Goal: Task Accomplishment & Management: Complete application form

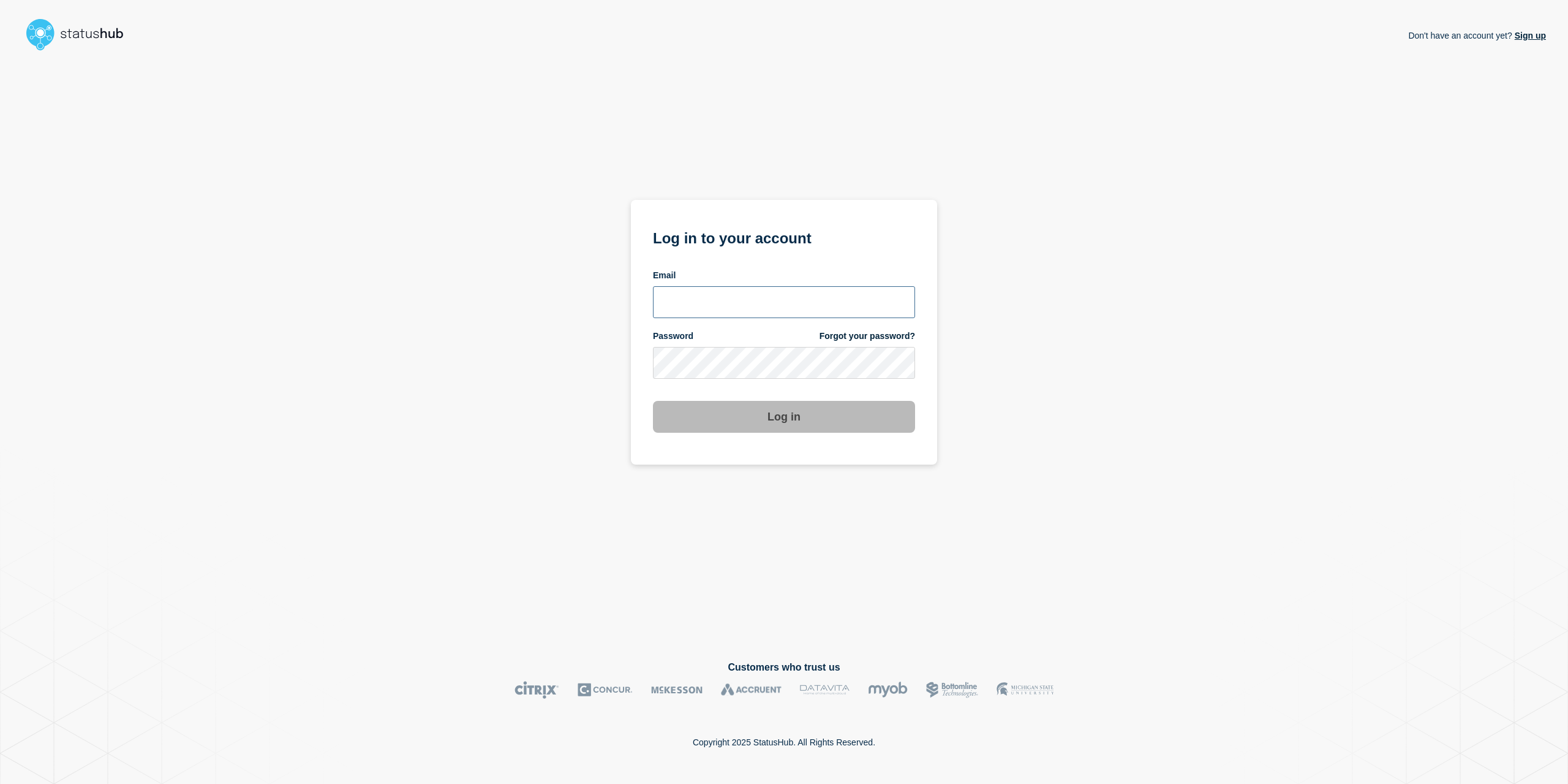
click at [757, 306] on input "email input" at bounding box center [784, 302] width 262 height 32
click at [755, 306] on input "caleb.stahr" at bounding box center [784, 302] width 262 height 32
type input "caleb.stahr@conexon.us"
click at [653, 401] on button "Log in" at bounding box center [784, 417] width 262 height 32
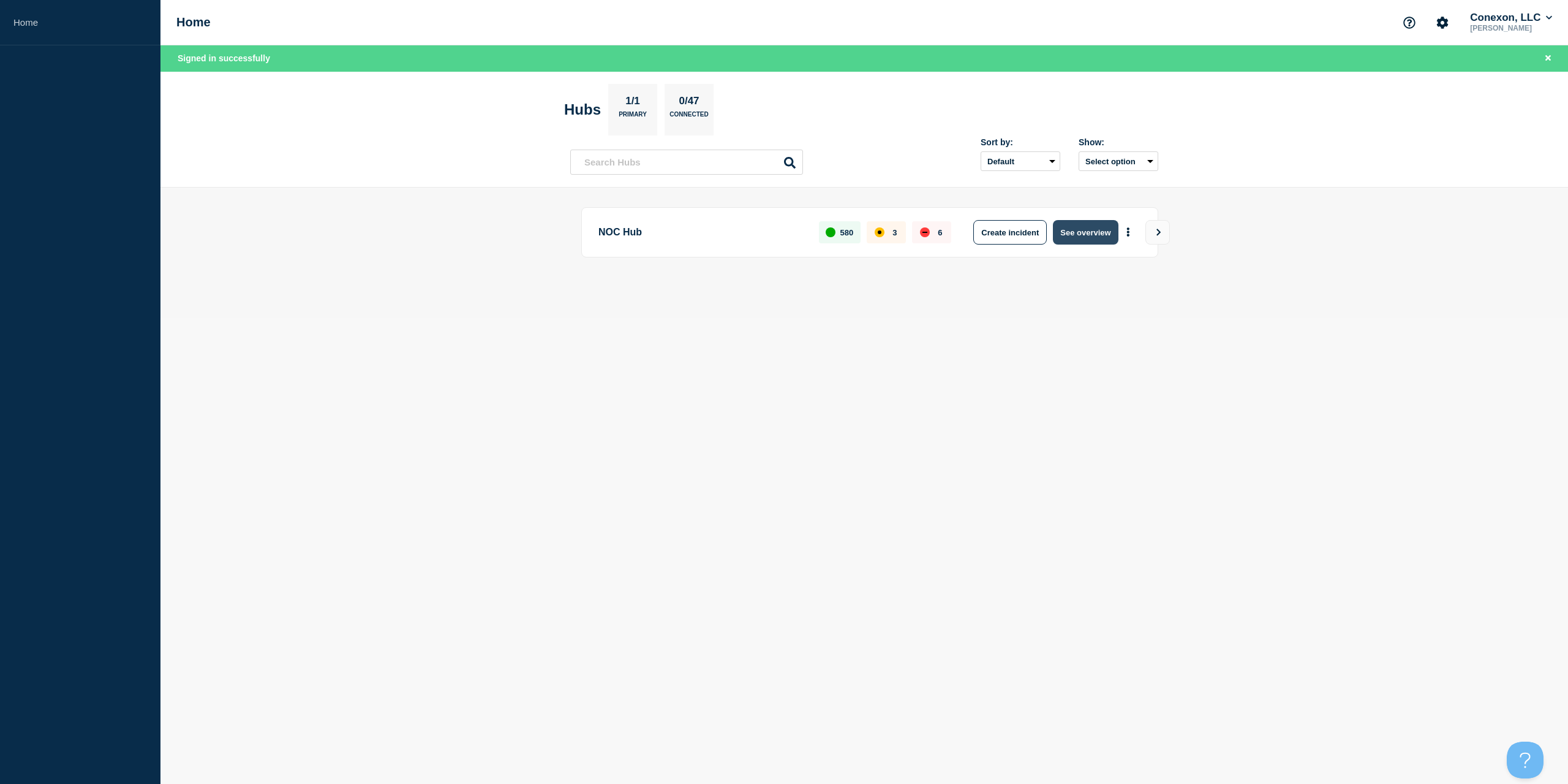
click at [1075, 234] on button "See overview" at bounding box center [1085, 232] width 65 height 25
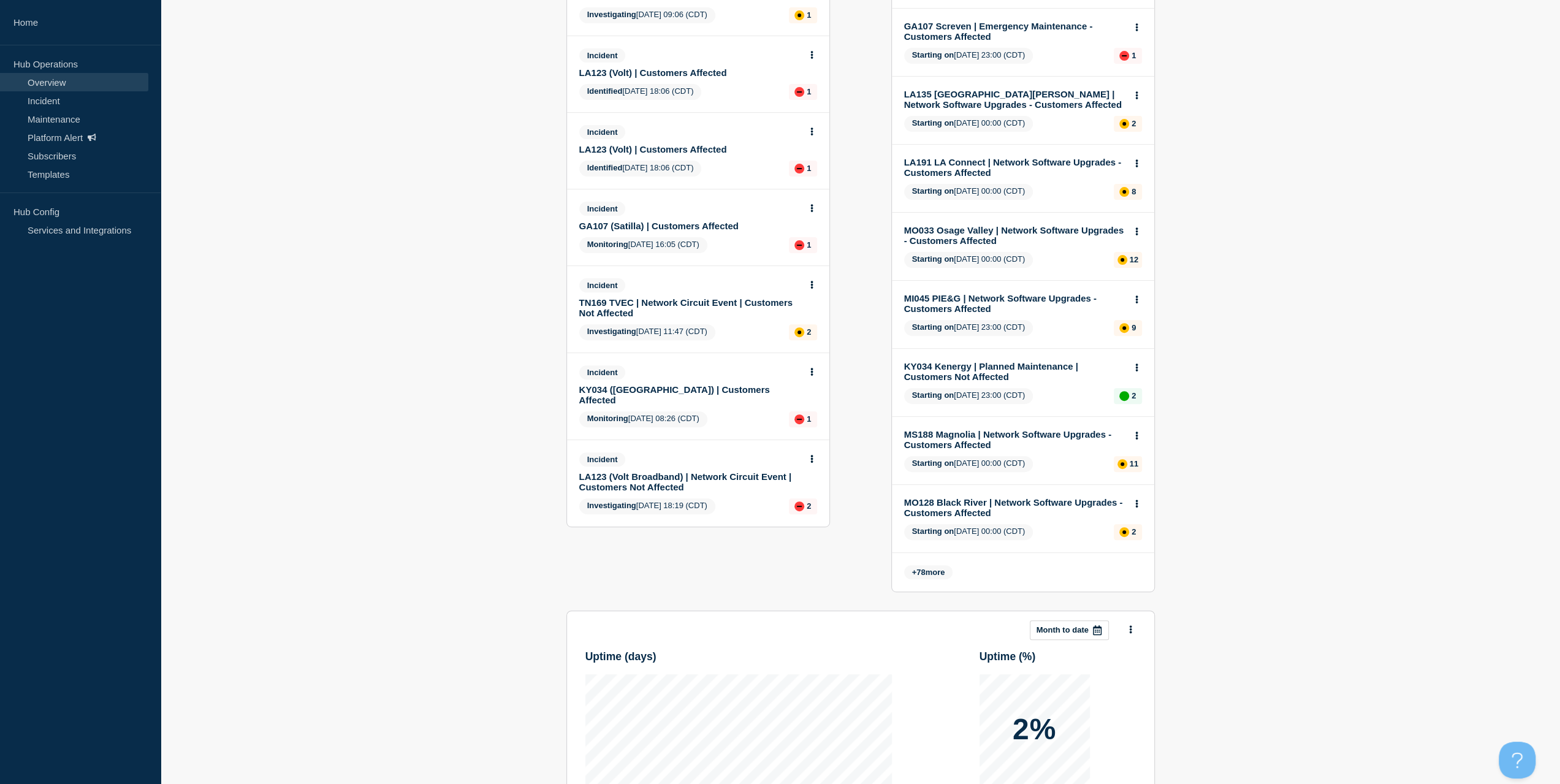
scroll to position [306, 0]
click at [660, 395] on link "KY034 (Morganfield) | Customers Affected" at bounding box center [690, 393] width 221 height 21
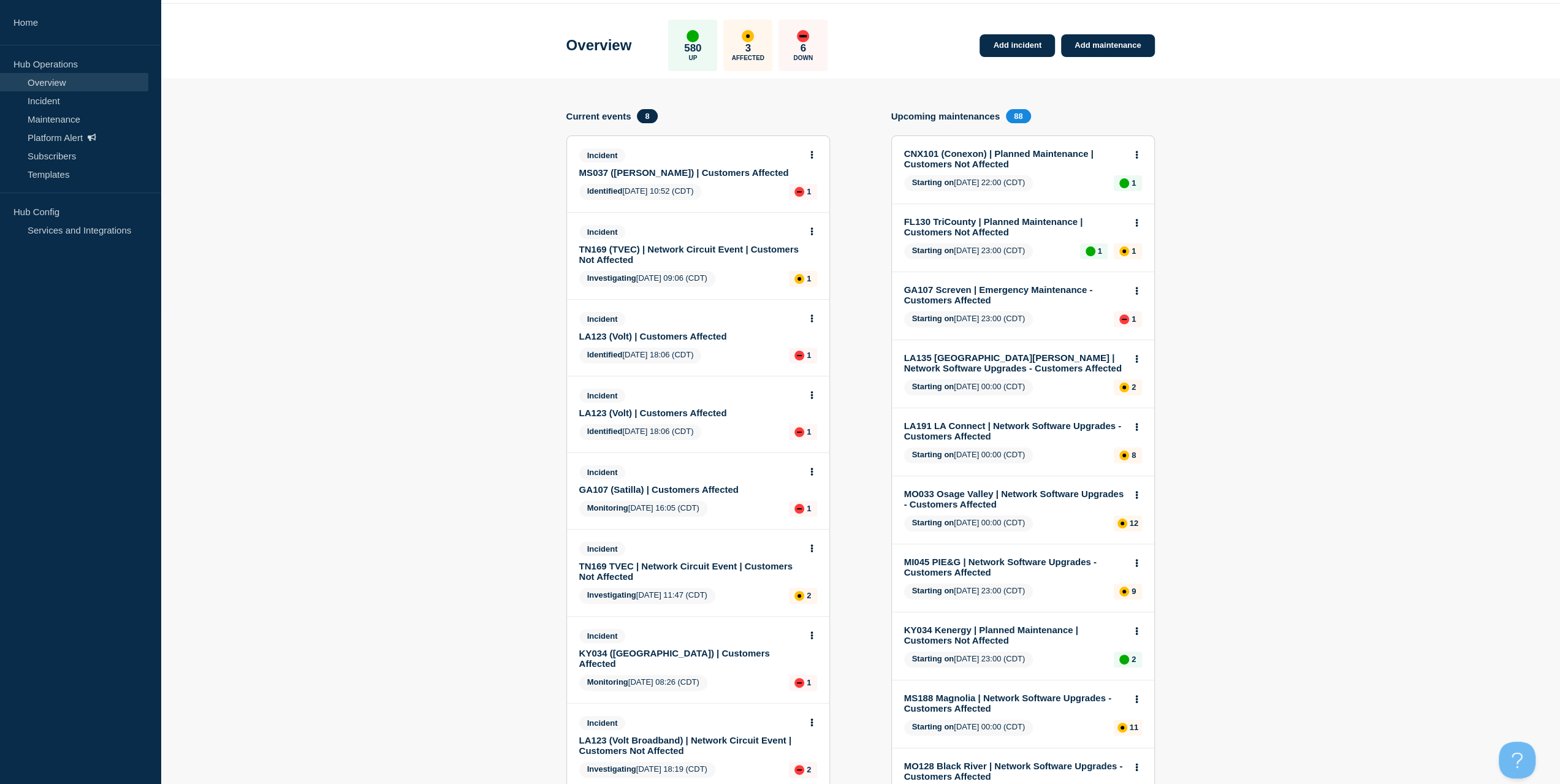
scroll to position [245, 0]
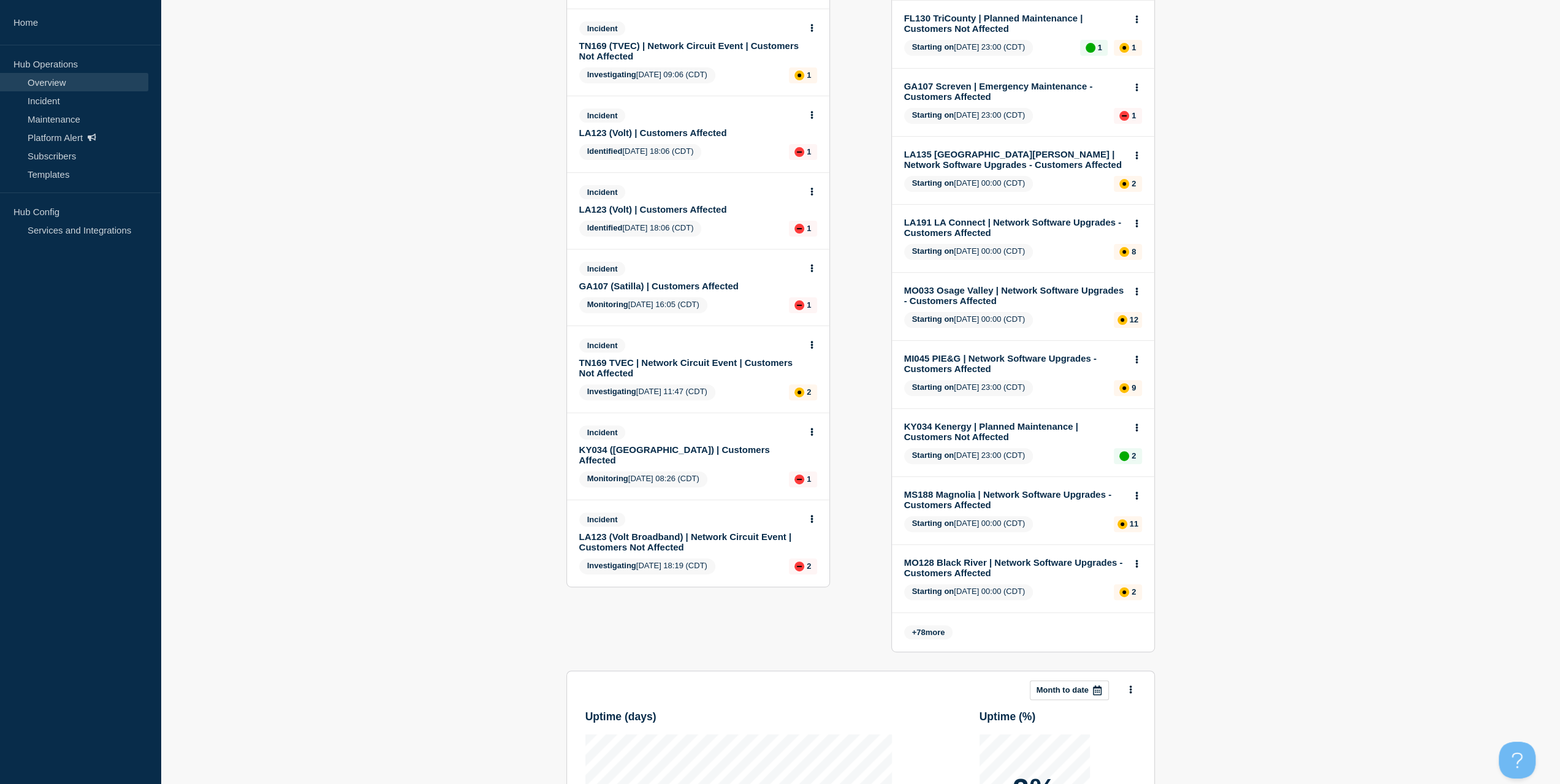
click at [675, 451] on link "KY034 (Morganfield) | Customers Affected" at bounding box center [690, 454] width 221 height 21
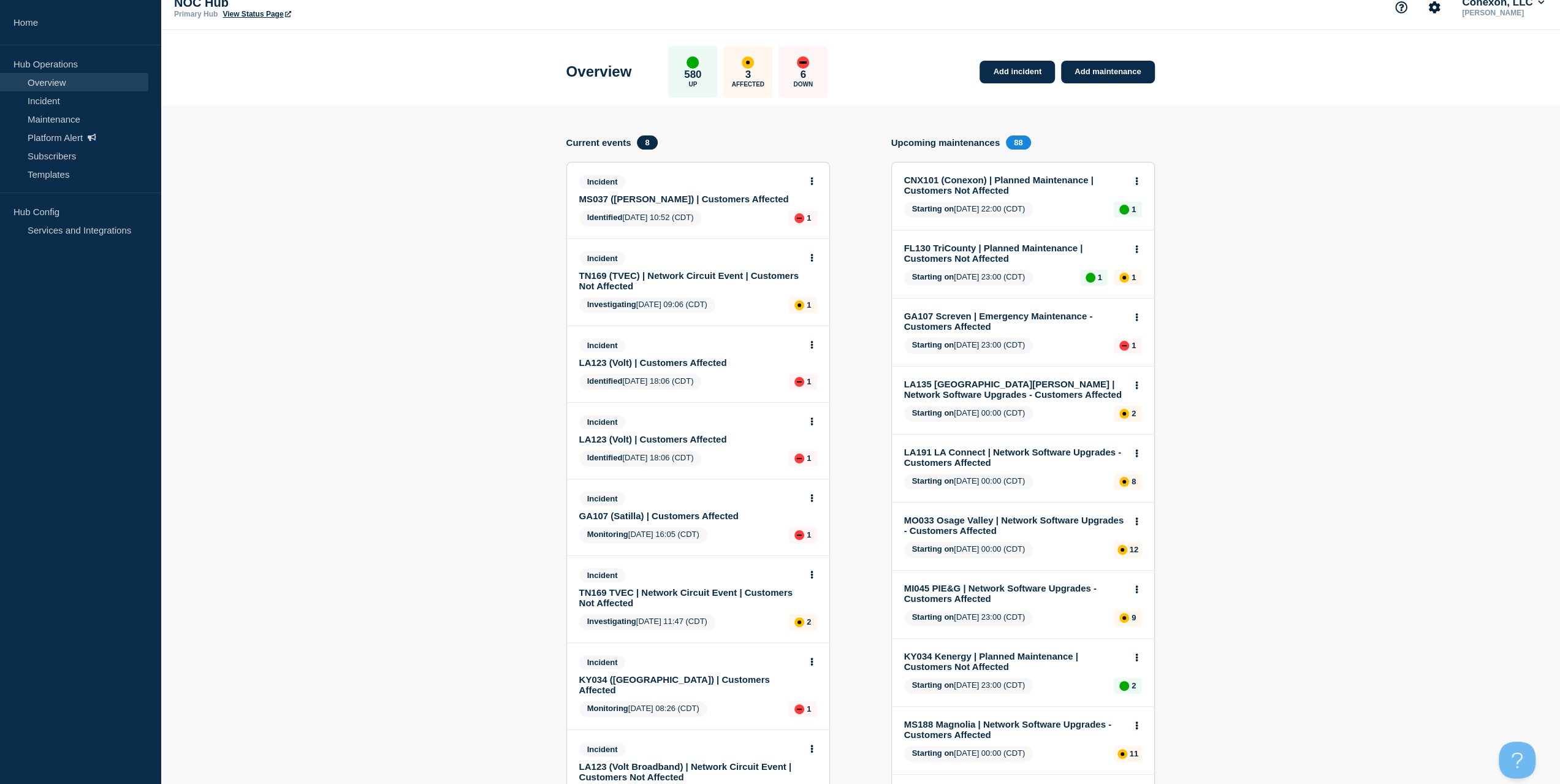
scroll to position [61, 0]
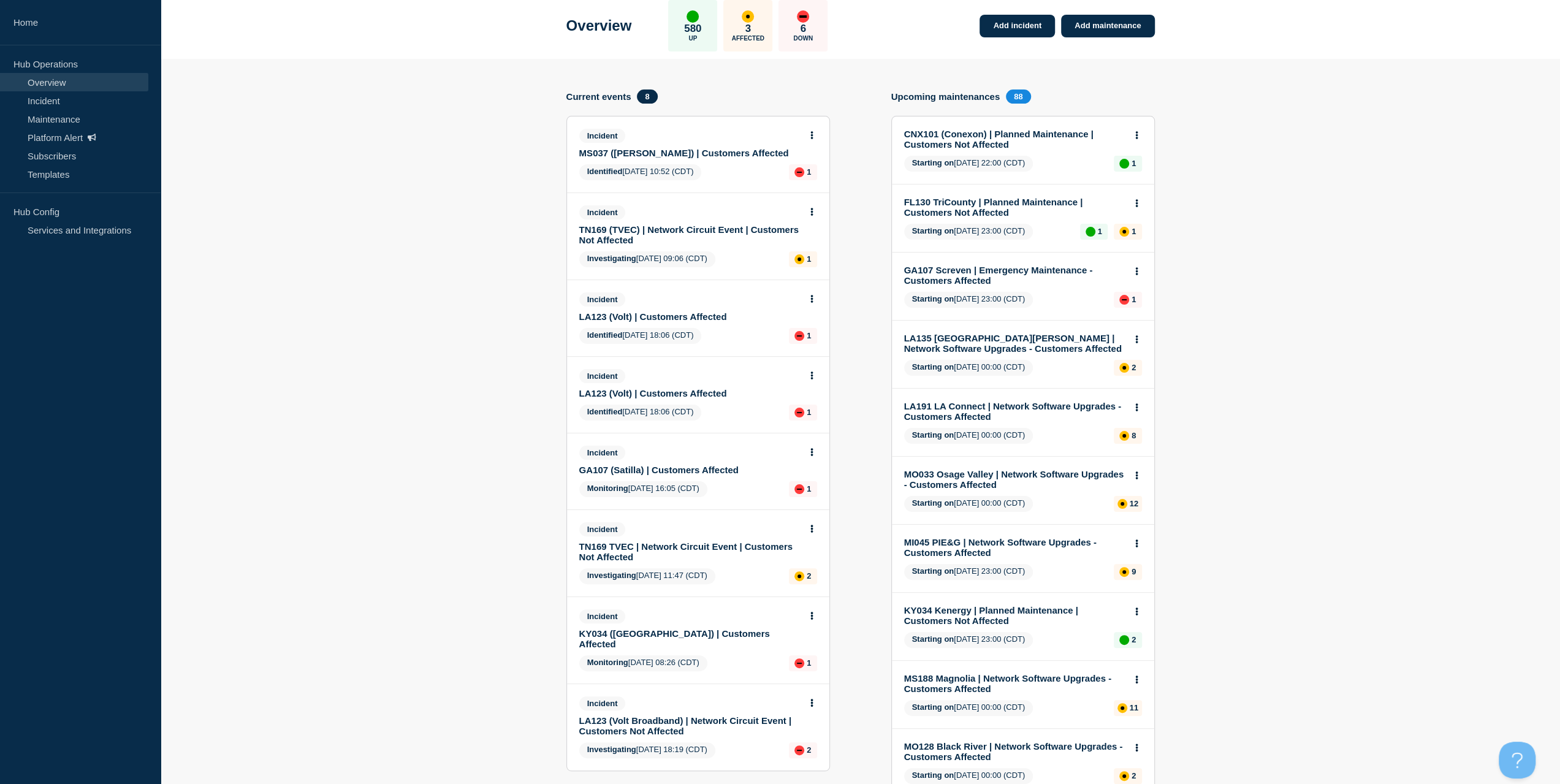
click at [697, 475] on link "GA107 (Satilla) | Customers Affected" at bounding box center [690, 470] width 221 height 10
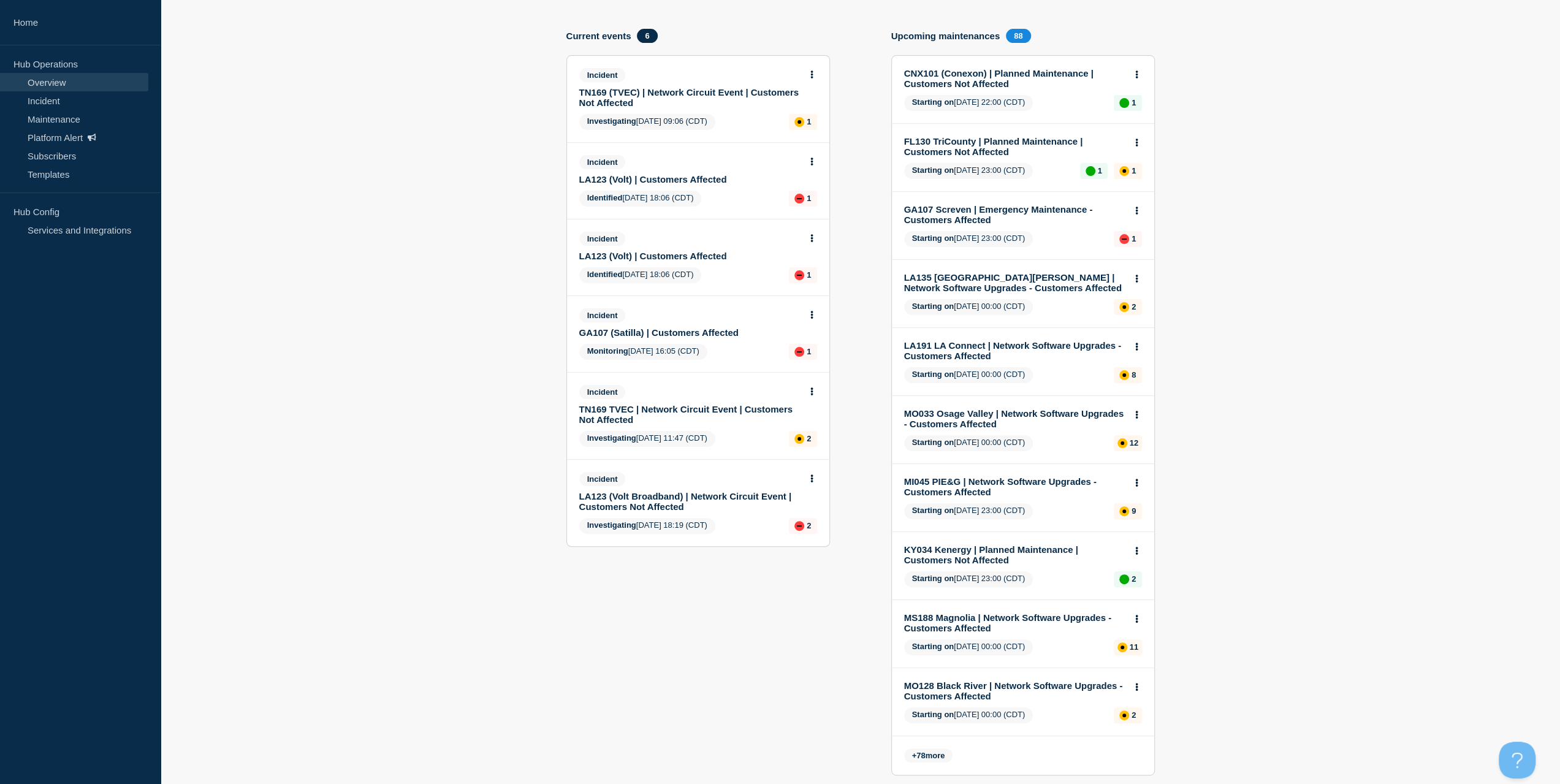
scroll to position [122, 0]
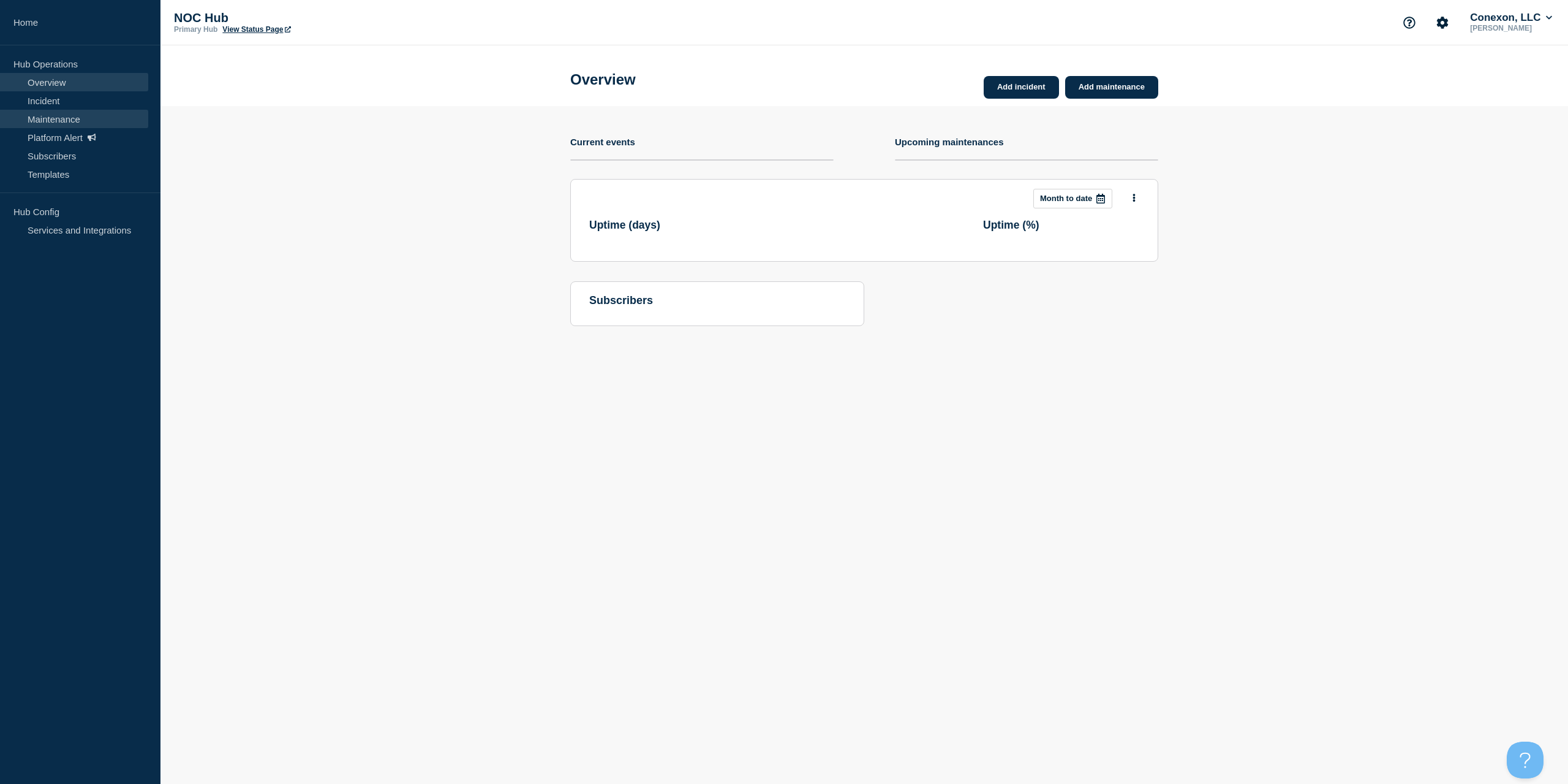
click at [73, 119] on link "Maintenance" at bounding box center [74, 119] width 148 height 18
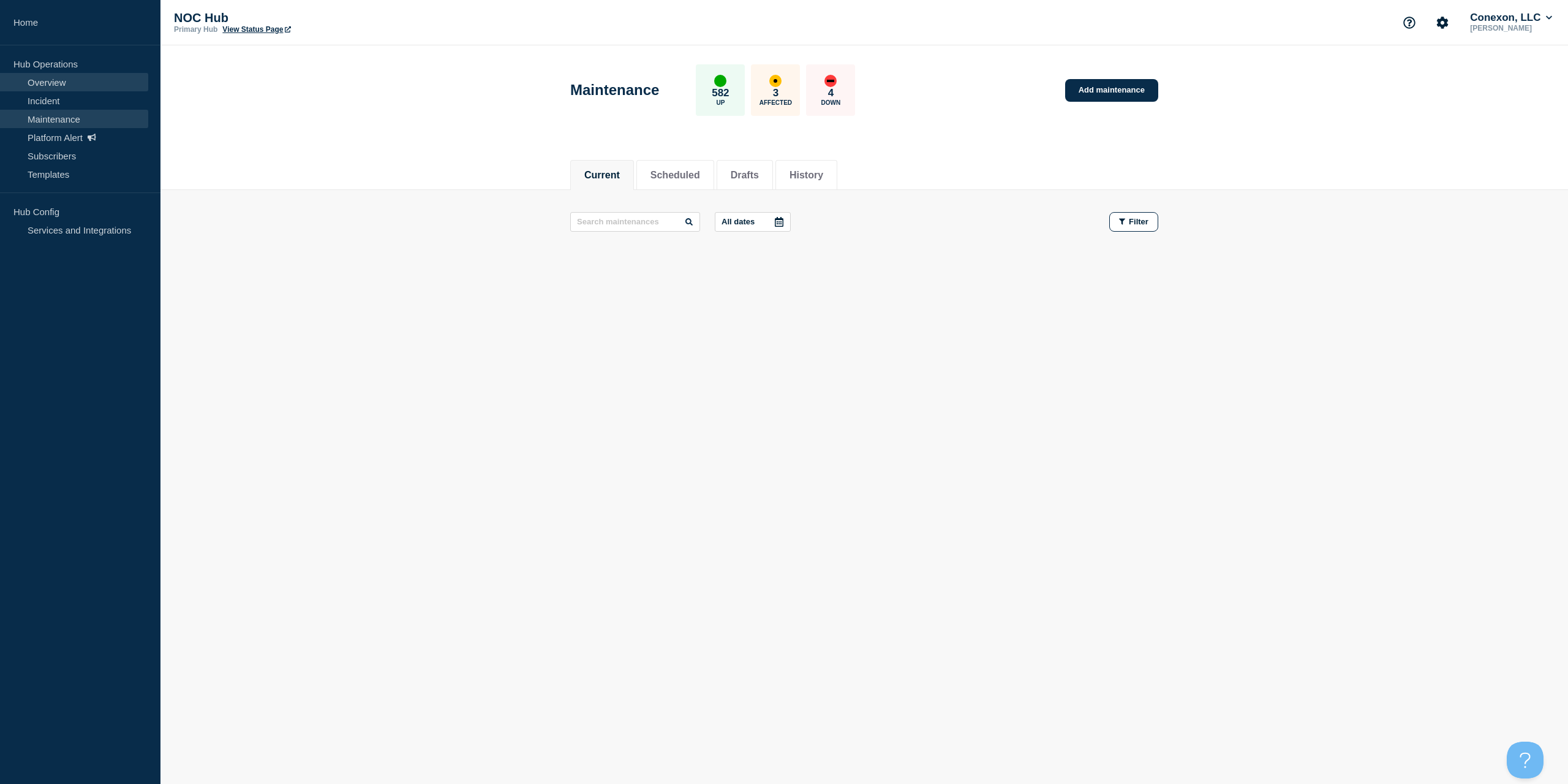
click at [63, 90] on link "Overview" at bounding box center [74, 82] width 148 height 18
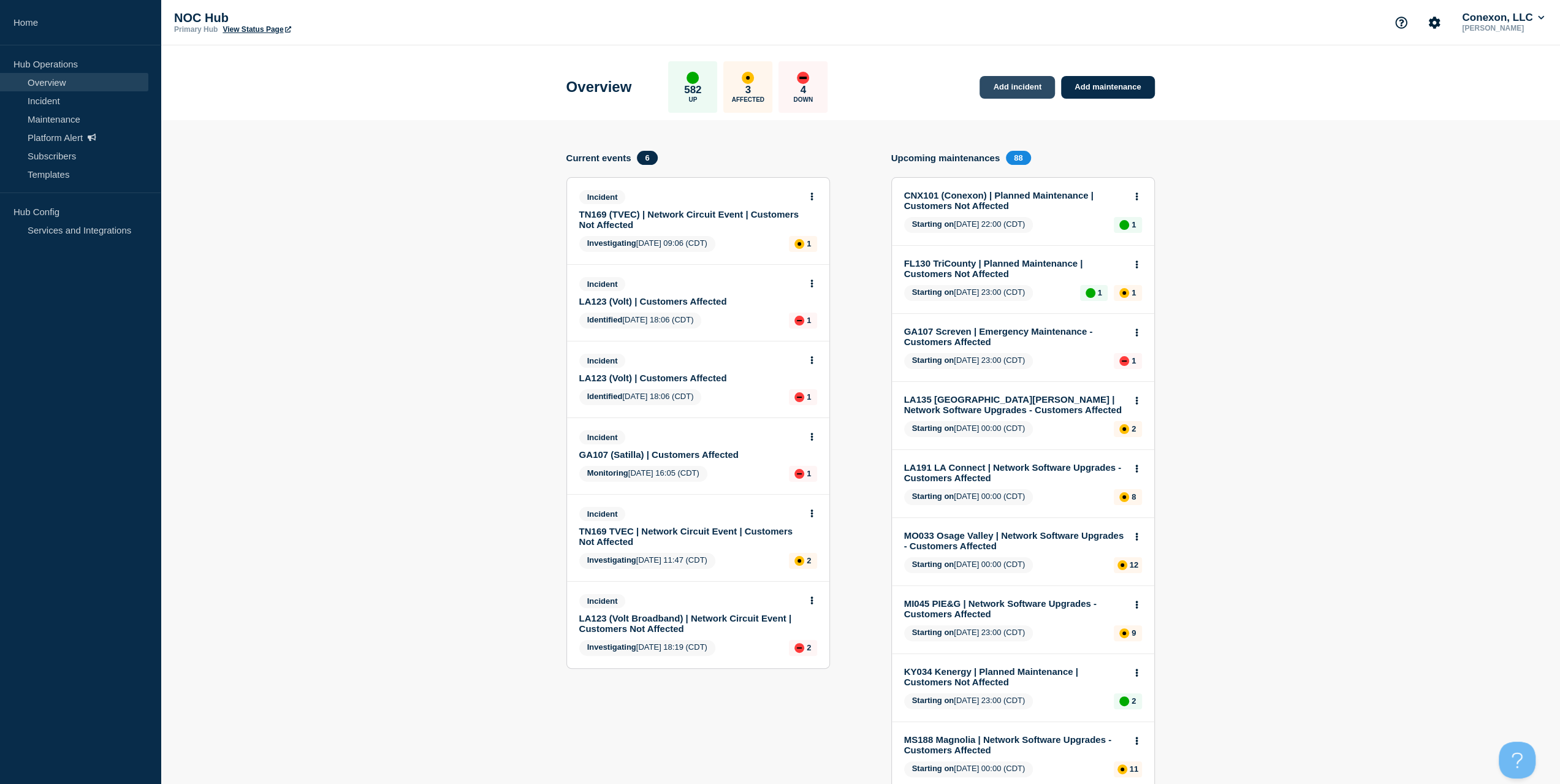
click at [1031, 87] on link "Add incident" at bounding box center [1017, 87] width 76 height 23
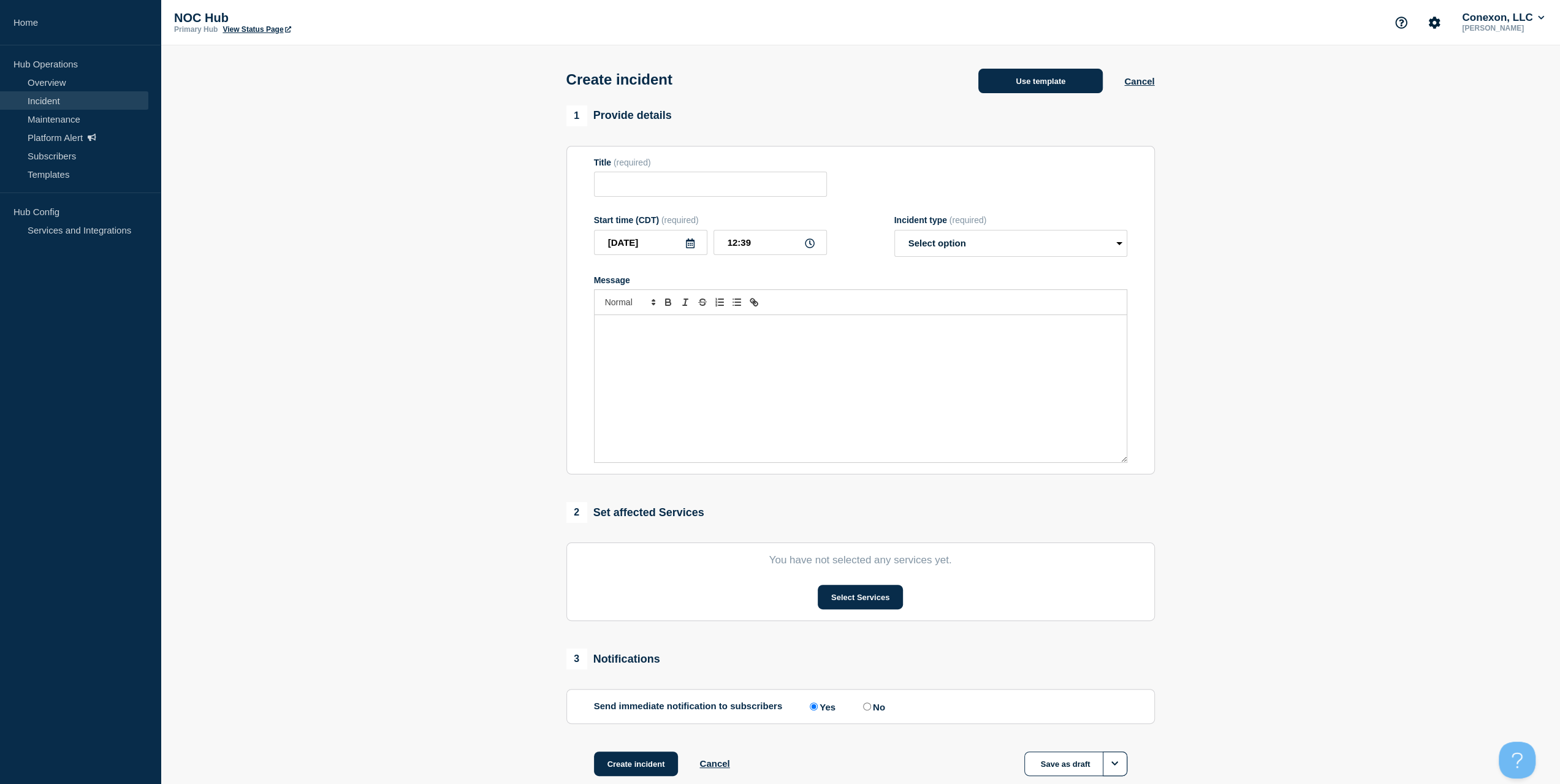
click at [1034, 83] on button "Use template" at bounding box center [1040, 81] width 124 height 25
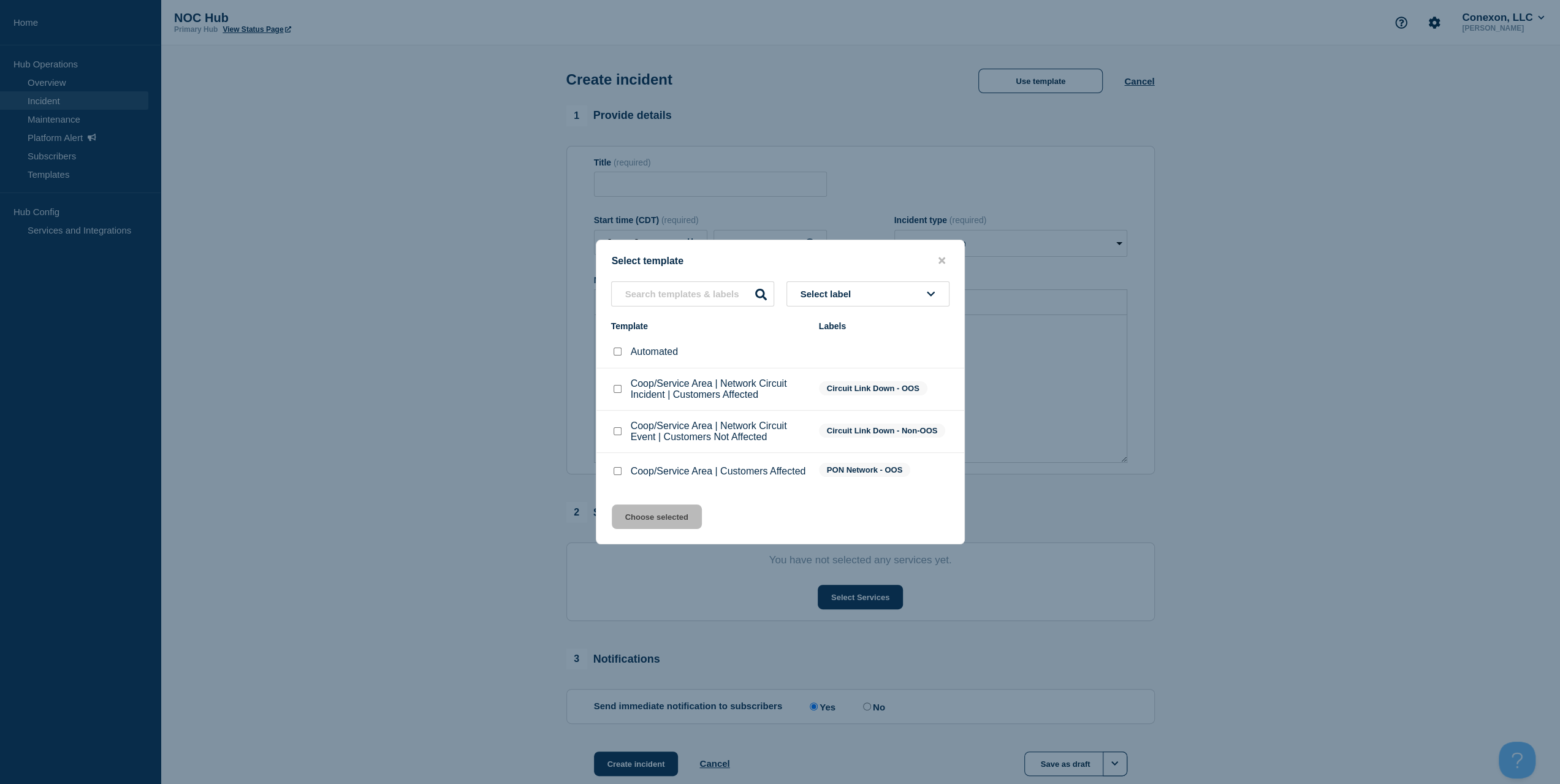
click at [615, 473] on input "Coop/Service Area | Customers Affected checkbox" at bounding box center [617, 471] width 8 height 8
checkbox input "true"
click at [647, 516] on button "Choose selected" at bounding box center [657, 517] width 90 height 25
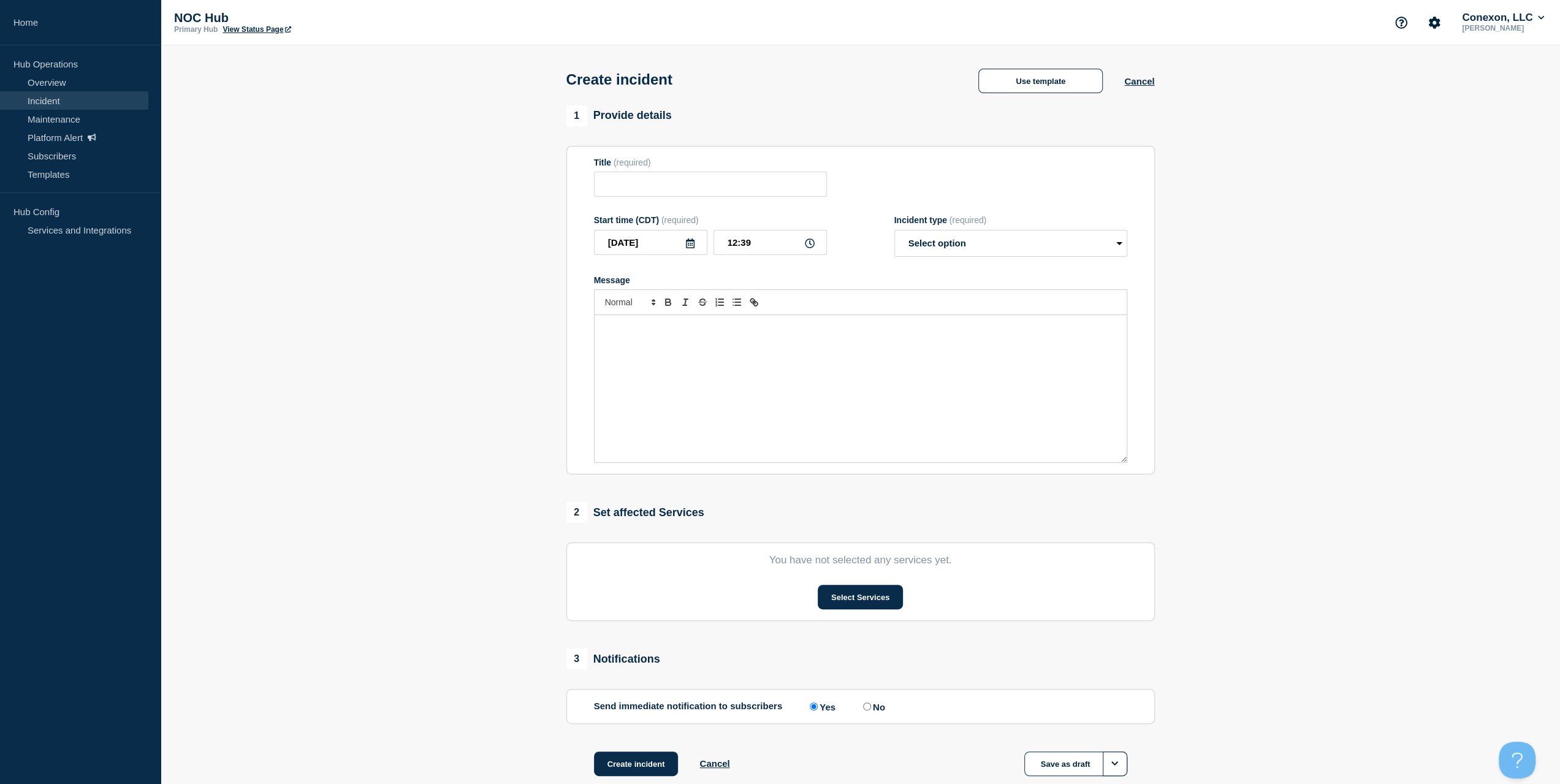
type input "Coop/Service Area | Customers Affected"
select select "investigating"
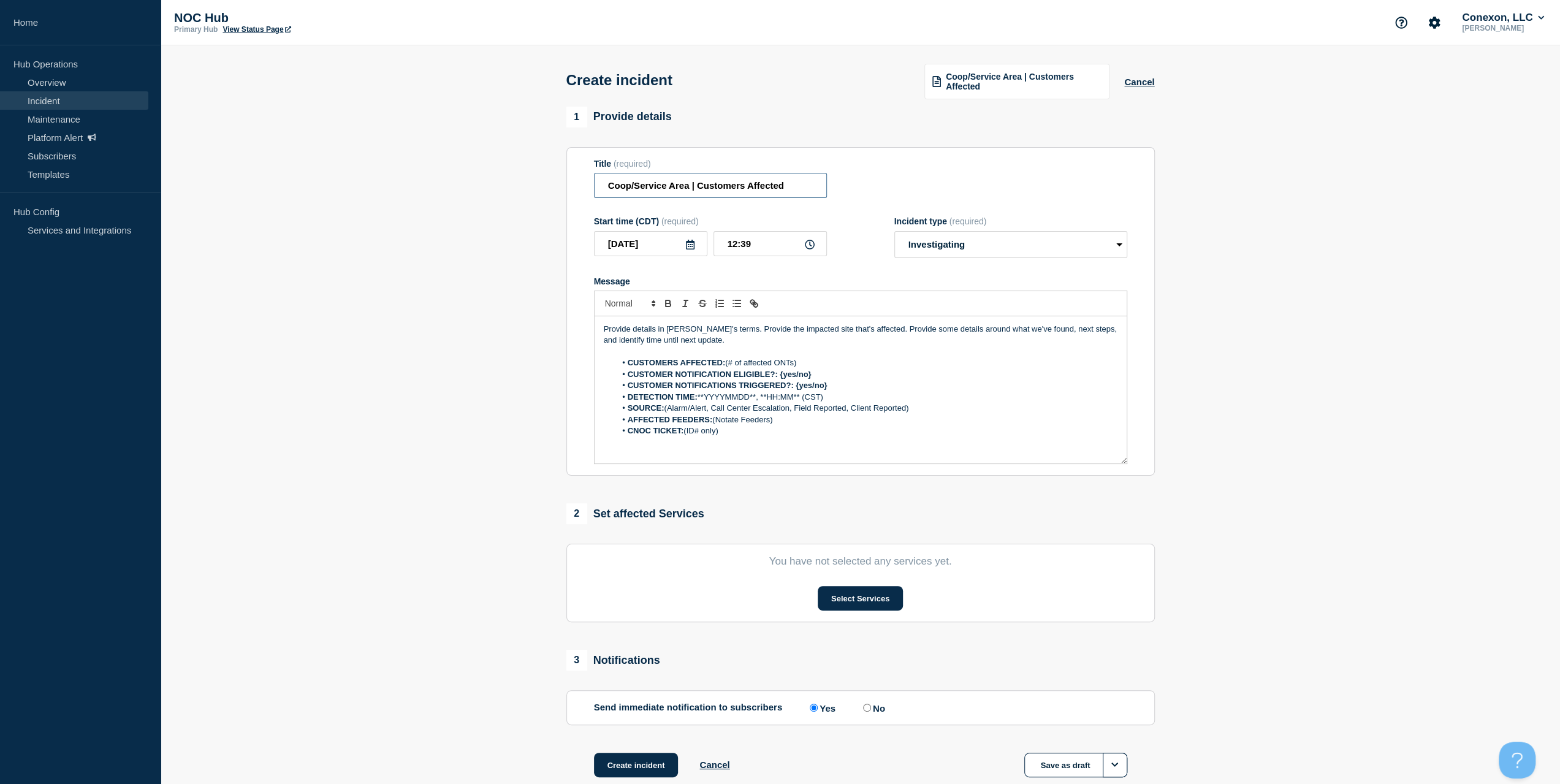
drag, startPoint x: 688, startPoint y: 191, endPoint x: 539, endPoint y: 196, distance: 149.1
click at [539, 196] on section "1 Provide details Title (required) Coop/Service Area | Customers Affected Start…" at bounding box center [860, 457] width 1399 height 702
type input "GA107 Screven | Customers Affected"
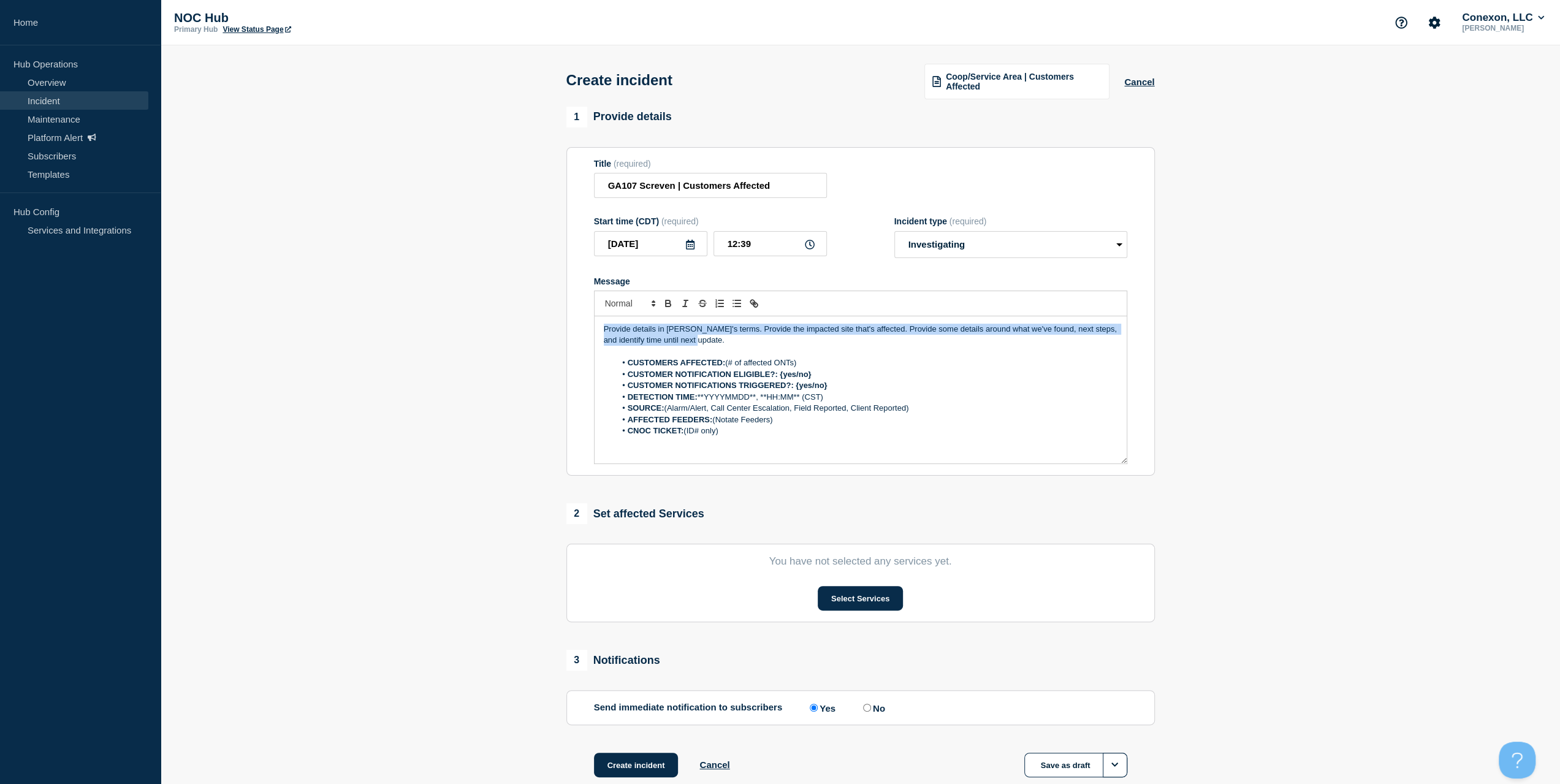
drag, startPoint x: 731, startPoint y: 340, endPoint x: 544, endPoint y: 314, distance: 188.8
click at [544, 314] on section "1 Provide details Title (required) GA107 Screven | Customers Affected Start tim…" at bounding box center [860, 457] width 1399 height 702
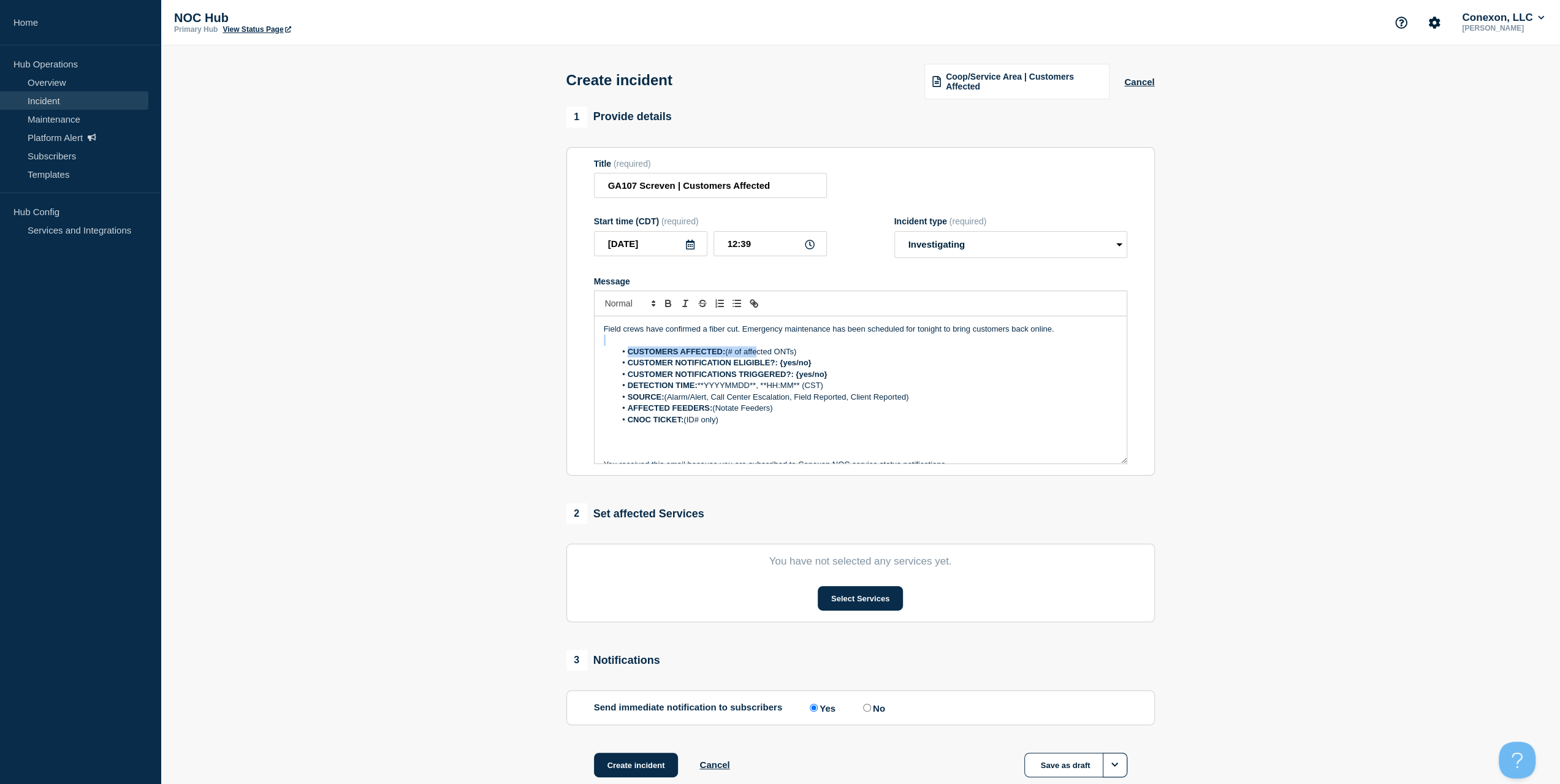
drag, startPoint x: 808, startPoint y: 347, endPoint x: 793, endPoint y: 352, distance: 15.8
click at [759, 353] on div "Field crews have confirmed a fiber cut. Emergency maintenance has been schedule…" at bounding box center [860, 389] width 532 height 147
click at [793, 352] on li "CUSTOMERS AFFECTED: (# of affected ONTs)" at bounding box center [866, 352] width 502 height 11
drag, startPoint x: 803, startPoint y: 351, endPoint x: 728, endPoint y: 354, distance: 75.1
click at [728, 354] on li "CUSTOMERS AFFECTED: (# of affected ONTs)" at bounding box center [866, 352] width 502 height 11
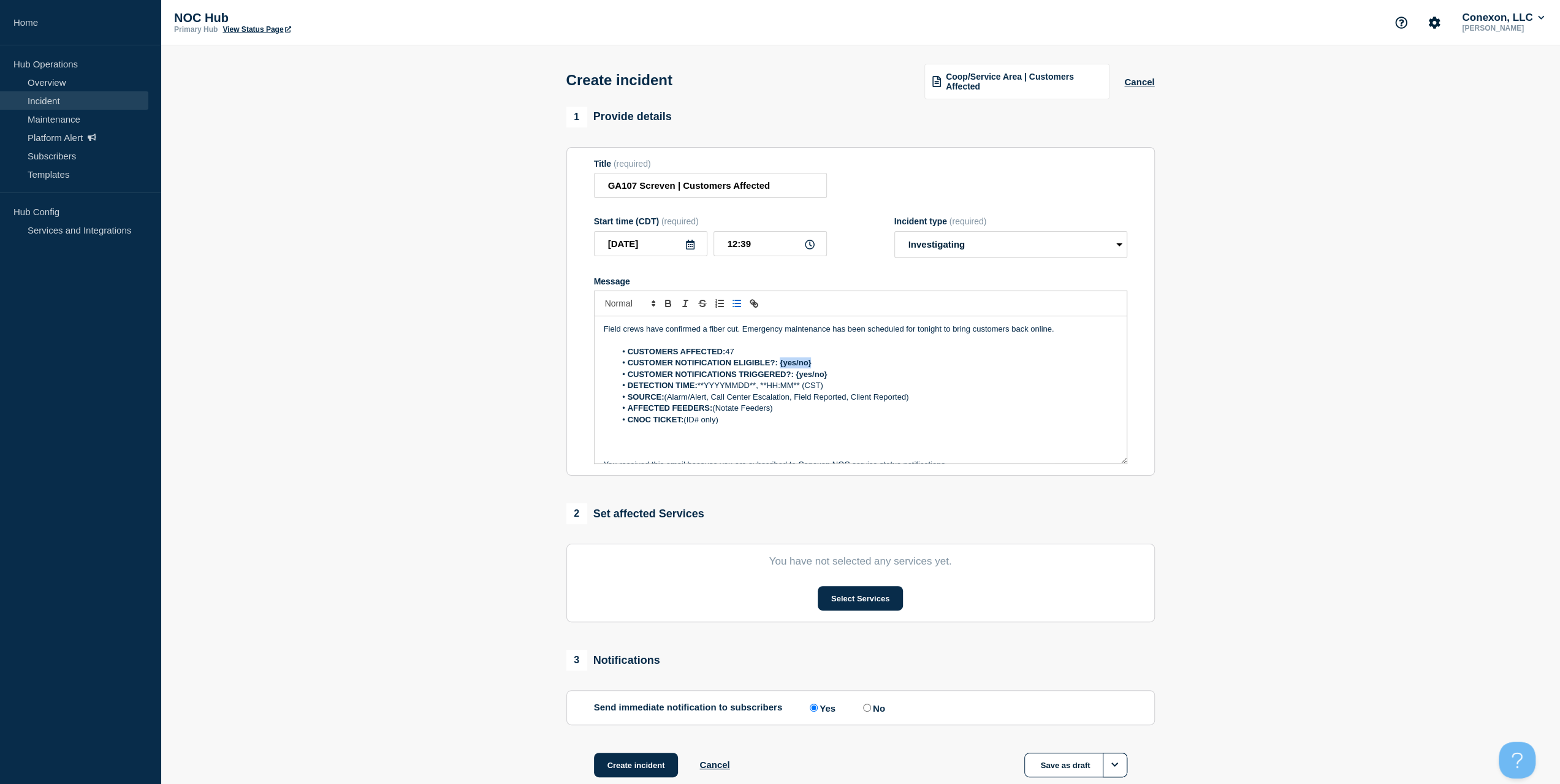
drag, startPoint x: 815, startPoint y: 363, endPoint x: 779, endPoint y: 363, distance: 36.0
click at [779, 363] on li "CUSTOMER NOTIFICATION ELIGIBLE?: {yes/no}" at bounding box center [866, 363] width 502 height 11
drag, startPoint x: 831, startPoint y: 374, endPoint x: 815, endPoint y: 369, distance: 16.8
click at [796, 372] on li "CUSTOMER NOTIFICATIONS TRIGGERED?: {yes/no}" at bounding box center [866, 374] width 502 height 11
drag, startPoint x: 838, startPoint y: 388, endPoint x: 726, endPoint y: 379, distance: 112.4
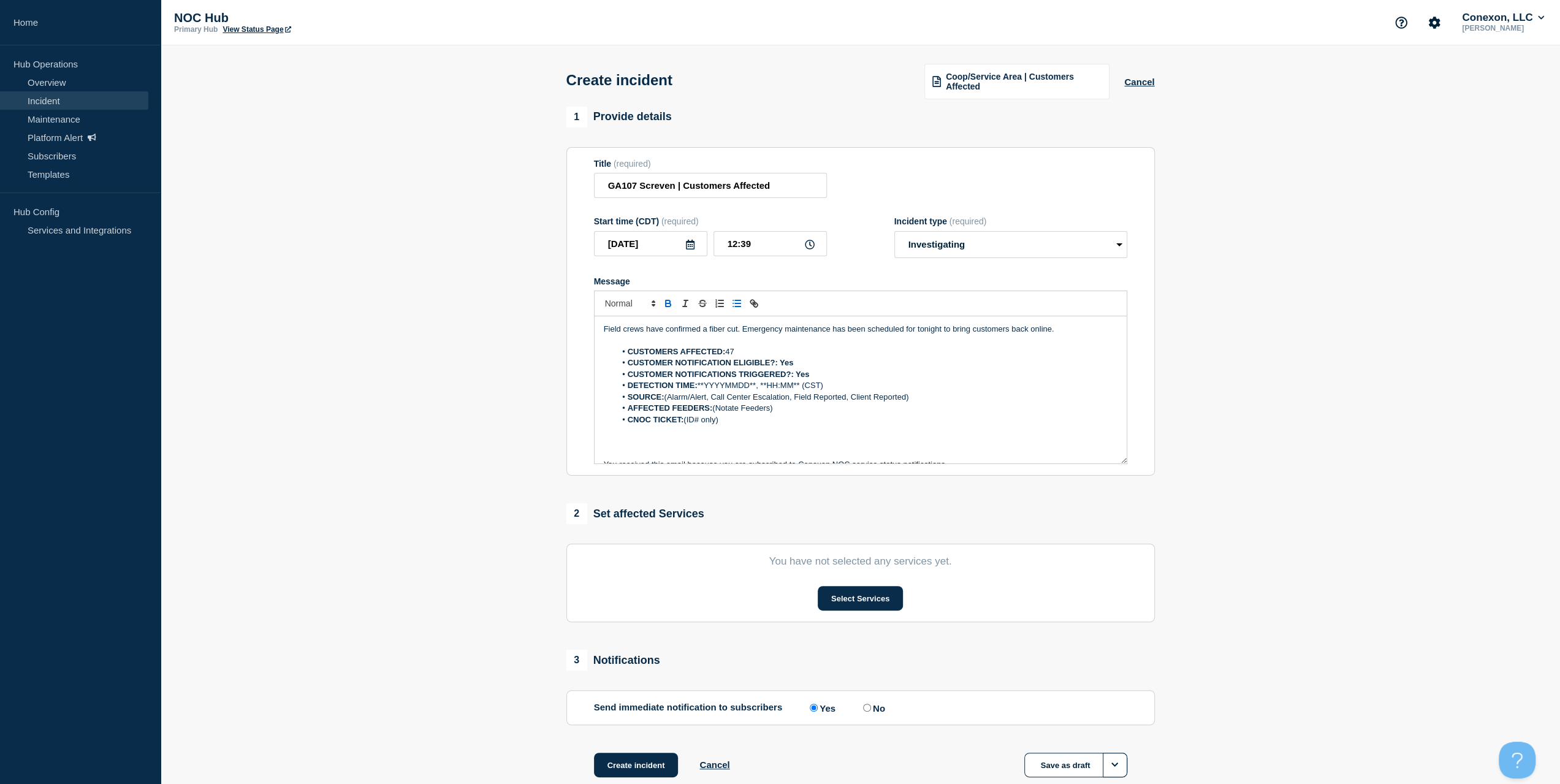
click at [726, 381] on li "DETECTION TIME: **YYYYMMDD**, **HH:MM** (CST)" at bounding box center [866, 385] width 502 height 11
drag, startPoint x: 656, startPoint y: 239, endPoint x: 551, endPoint y: 248, distance: 105.4
click at [528, 241] on section "1 Provide details Title (required) GA107 Screven | Customers Affected Start tim…" at bounding box center [860, 457] width 1399 height 702
drag, startPoint x: 699, startPoint y: 387, endPoint x: 758, endPoint y: 387, distance: 59.0
click at [758, 387] on li "DETECTION TIME: **YYYYMMDD**, **HH:MM** (CST)" at bounding box center [866, 385] width 502 height 11
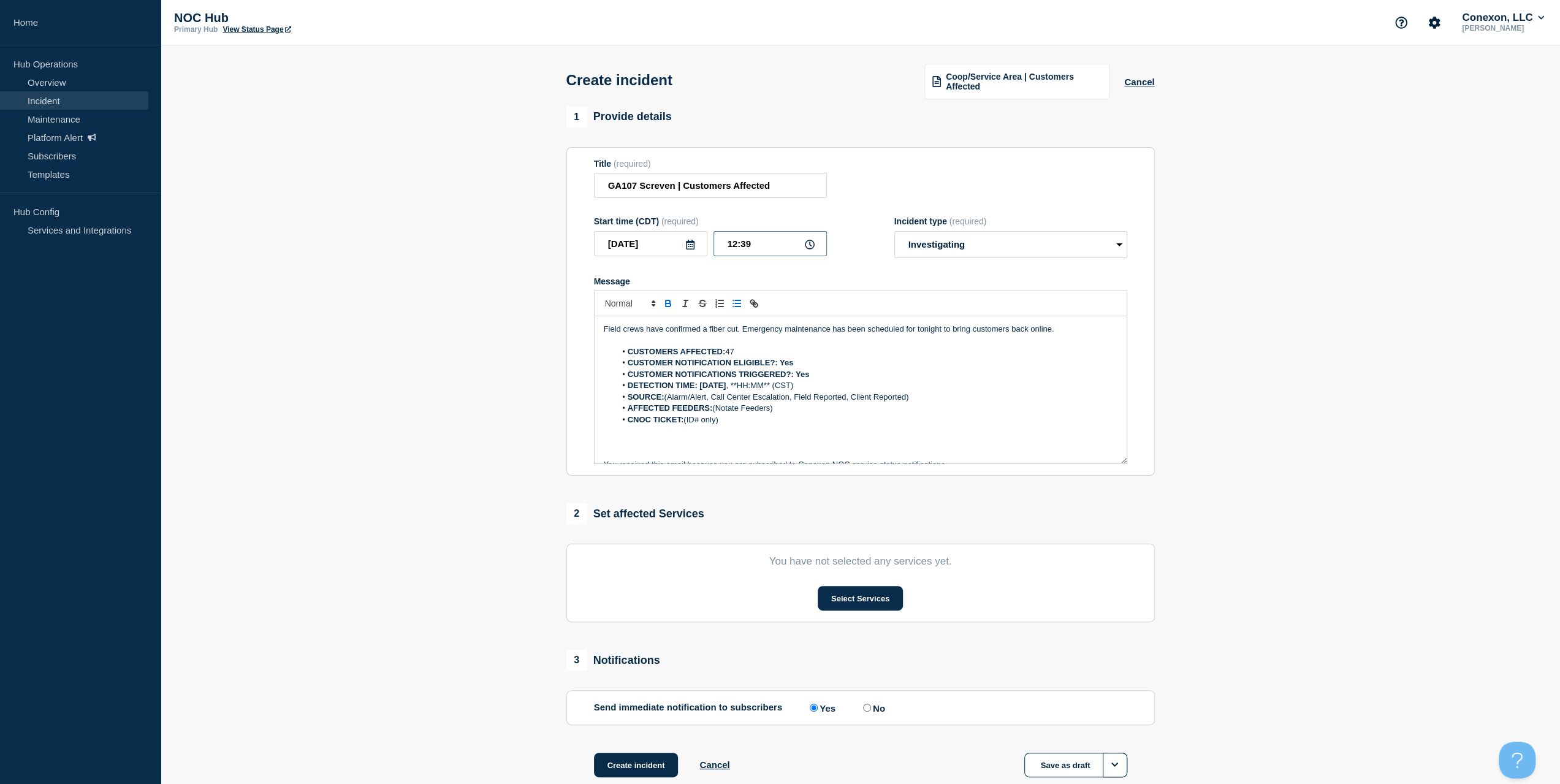
drag, startPoint x: 748, startPoint y: 242, endPoint x: 683, endPoint y: 252, distance: 65.8
click at [684, 243] on div "[DATE] 12:39" at bounding box center [710, 243] width 233 height 25
drag, startPoint x: 743, startPoint y: 386, endPoint x: 785, endPoint y: 389, distance: 42.1
click at [785, 389] on li "DETECTION TIME: [DATE] , **HH:MM** (CST)" at bounding box center [866, 385] width 502 height 11
drag, startPoint x: 913, startPoint y: 401, endPoint x: 666, endPoint y: 401, distance: 247.0
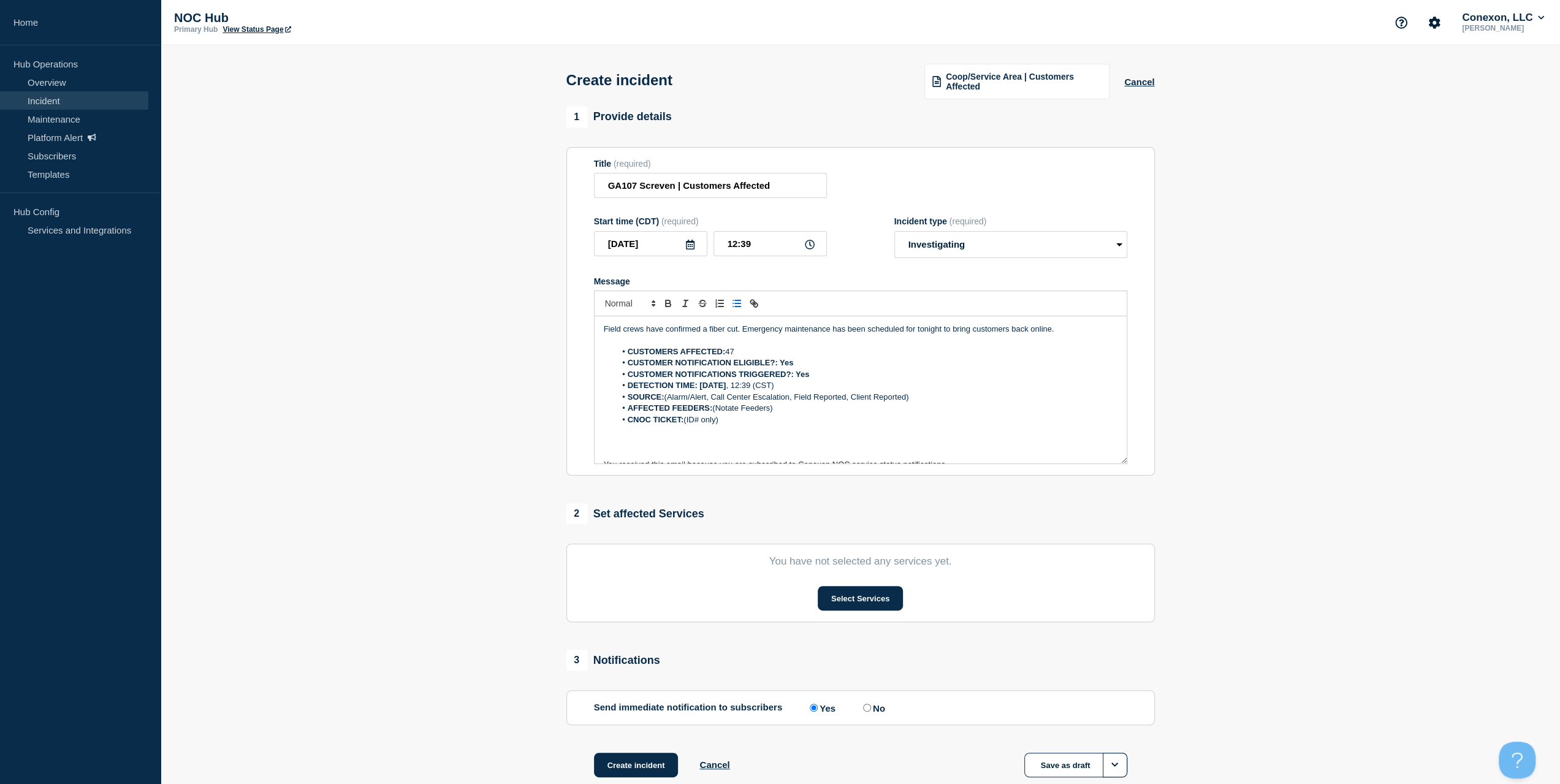
click at [665, 401] on li "SOURCE: (Alarm/Alert, Call Center Escalation, Field Reported, Client Reported)" at bounding box center [866, 397] width 502 height 11
drag, startPoint x: 764, startPoint y: 407, endPoint x: 719, endPoint y: 409, distance: 45.0
click at [715, 409] on li "AFFECTED FEEDERS: (Notate Feeders)" at bounding box center [866, 408] width 502 height 11
click at [764, 411] on li "AFFECTED FEEDERS: Screven" at bounding box center [866, 408] width 502 height 11
drag, startPoint x: 756, startPoint y: 424, endPoint x: 688, endPoint y: 420, distance: 68.1
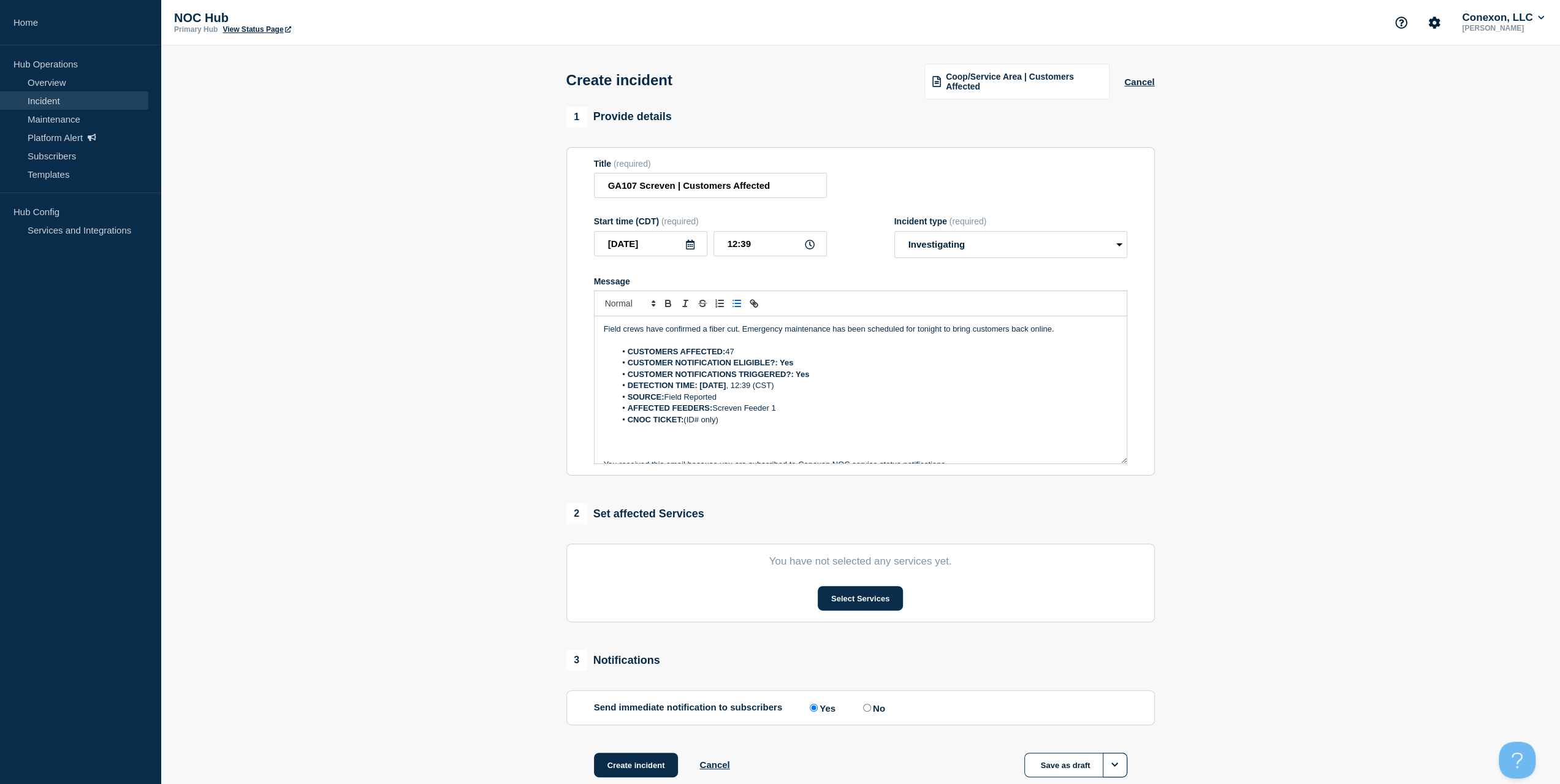
click at [688, 420] on li "CNOC TICKET: (ID# only)" at bounding box center [866, 419] width 502 height 11
click at [730, 425] on li "CNOC TICKET: (ID# only)" at bounding box center [866, 419] width 502 height 11
drag, startPoint x: 730, startPoint y: 422, endPoint x: 685, endPoint y: 420, distance: 45.0
click at [685, 420] on li "CNOC TICKET: (ID# only)" at bounding box center [866, 419] width 502 height 11
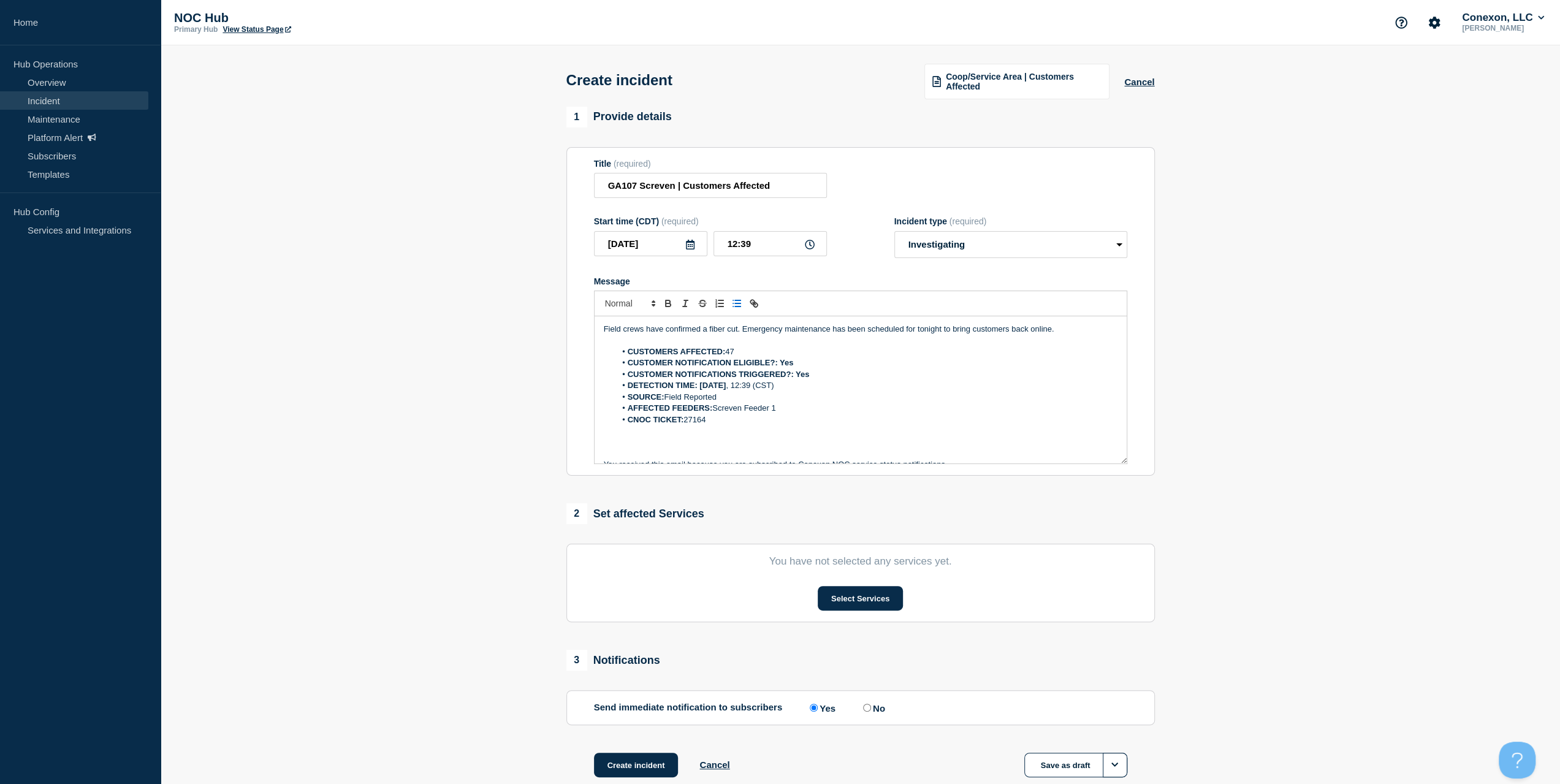
click at [839, 584] on section "You have not selected any services yet. Select Services" at bounding box center [860, 583] width 588 height 79
click at [850, 603] on button "Select Services" at bounding box center [860, 598] width 85 height 25
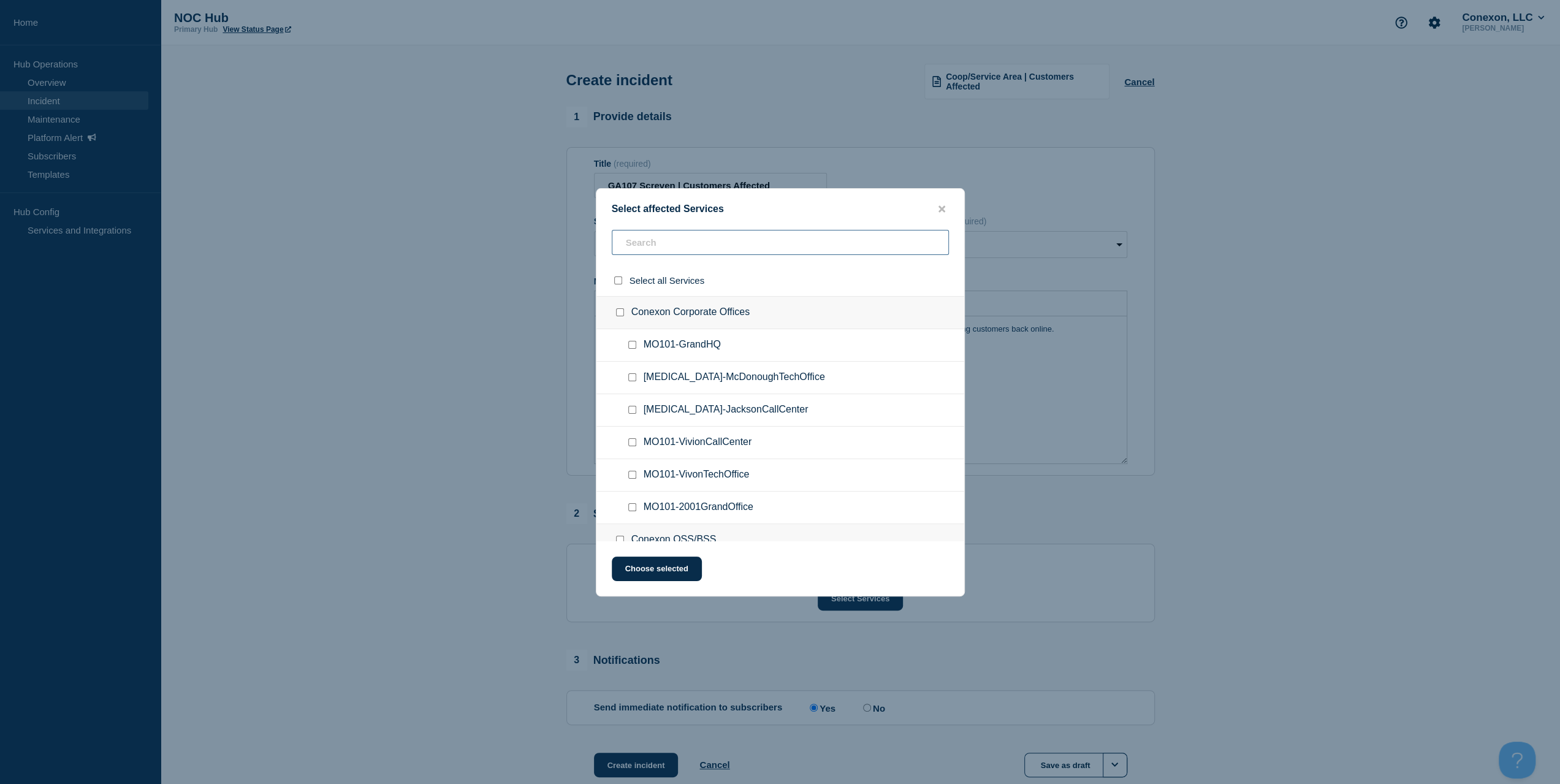
click at [701, 243] on input "text" at bounding box center [780, 242] width 337 height 25
type input "GA4"
checkbox input "true"
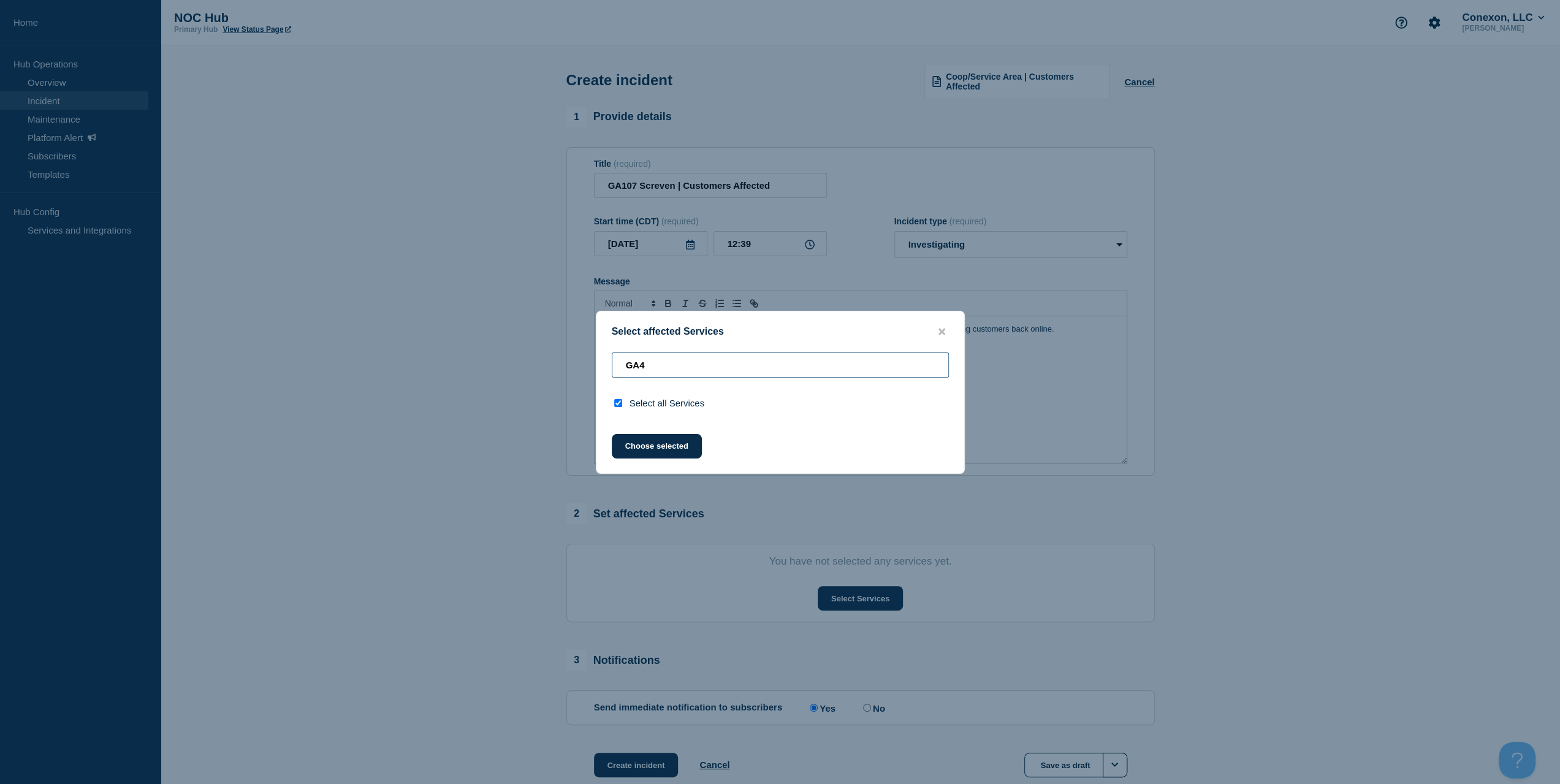
type input "GA"
checkbox input "false"
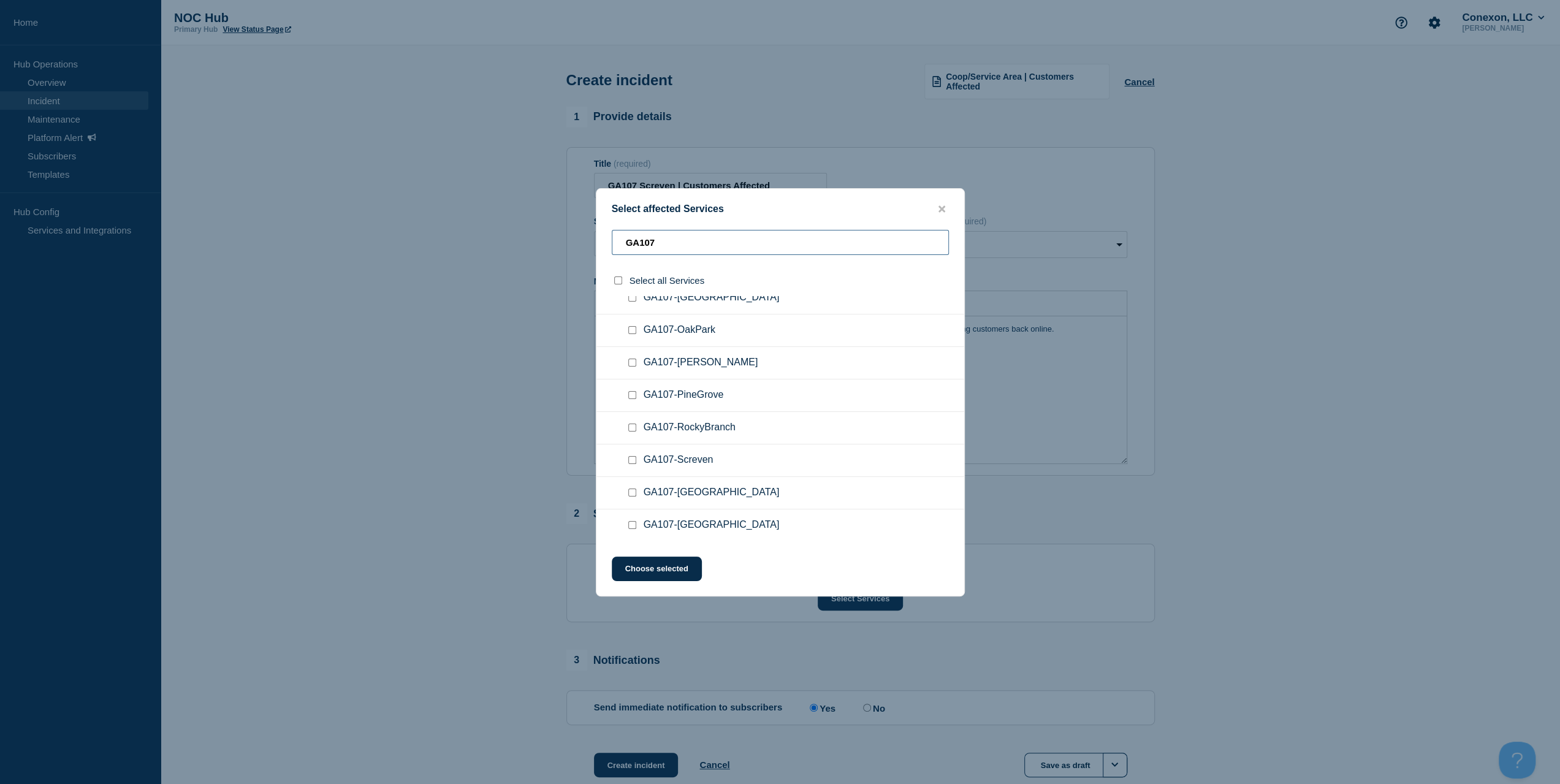
scroll to position [281, 0]
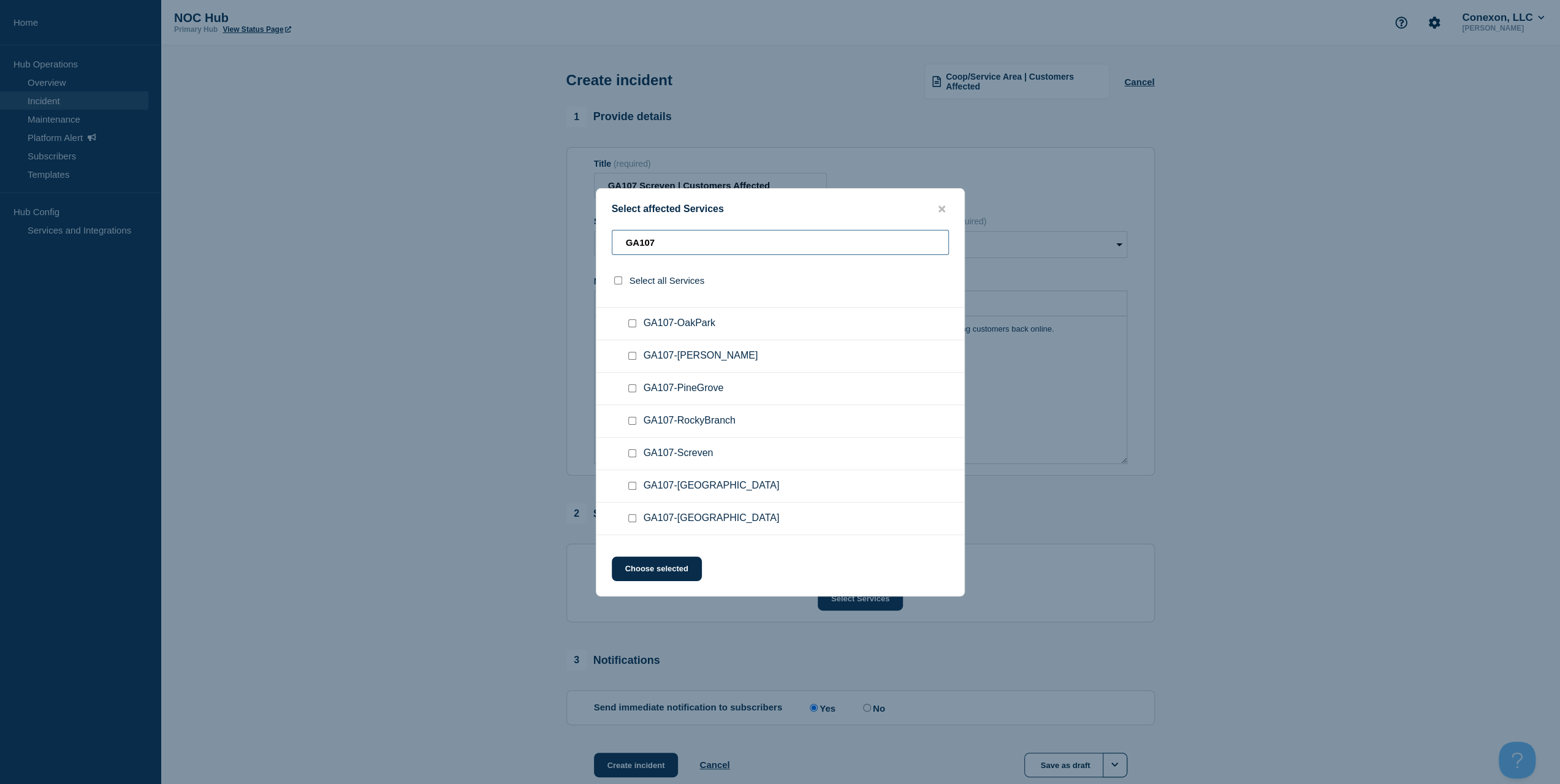
type input "GA107"
click at [632, 451] on input "GA107-Screven checkbox" at bounding box center [632, 453] width 8 height 8
checkbox input "true"
click at [662, 577] on button "Choose selected" at bounding box center [657, 569] width 90 height 25
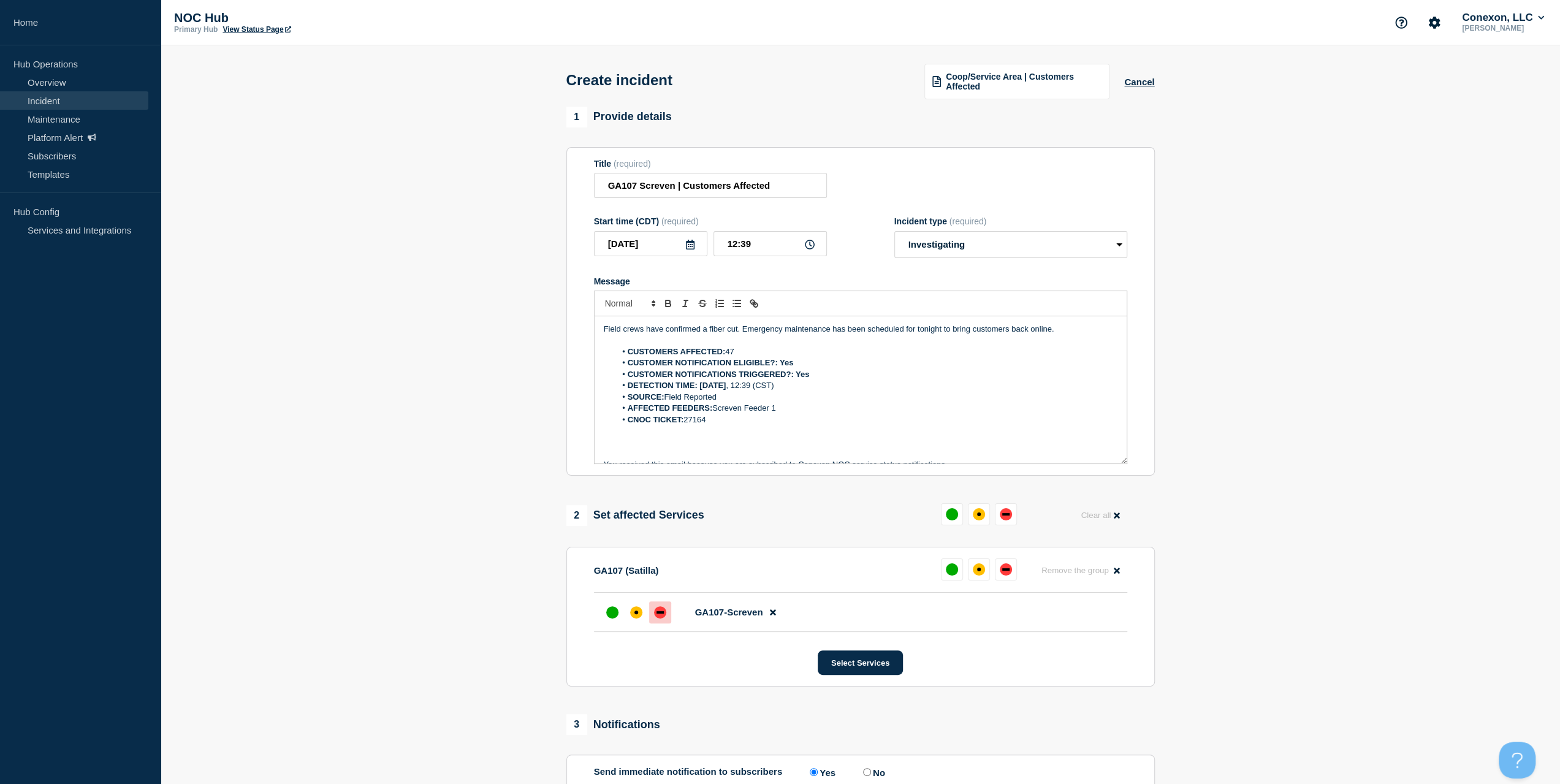
click at [667, 614] on div at bounding box center [660, 612] width 22 height 22
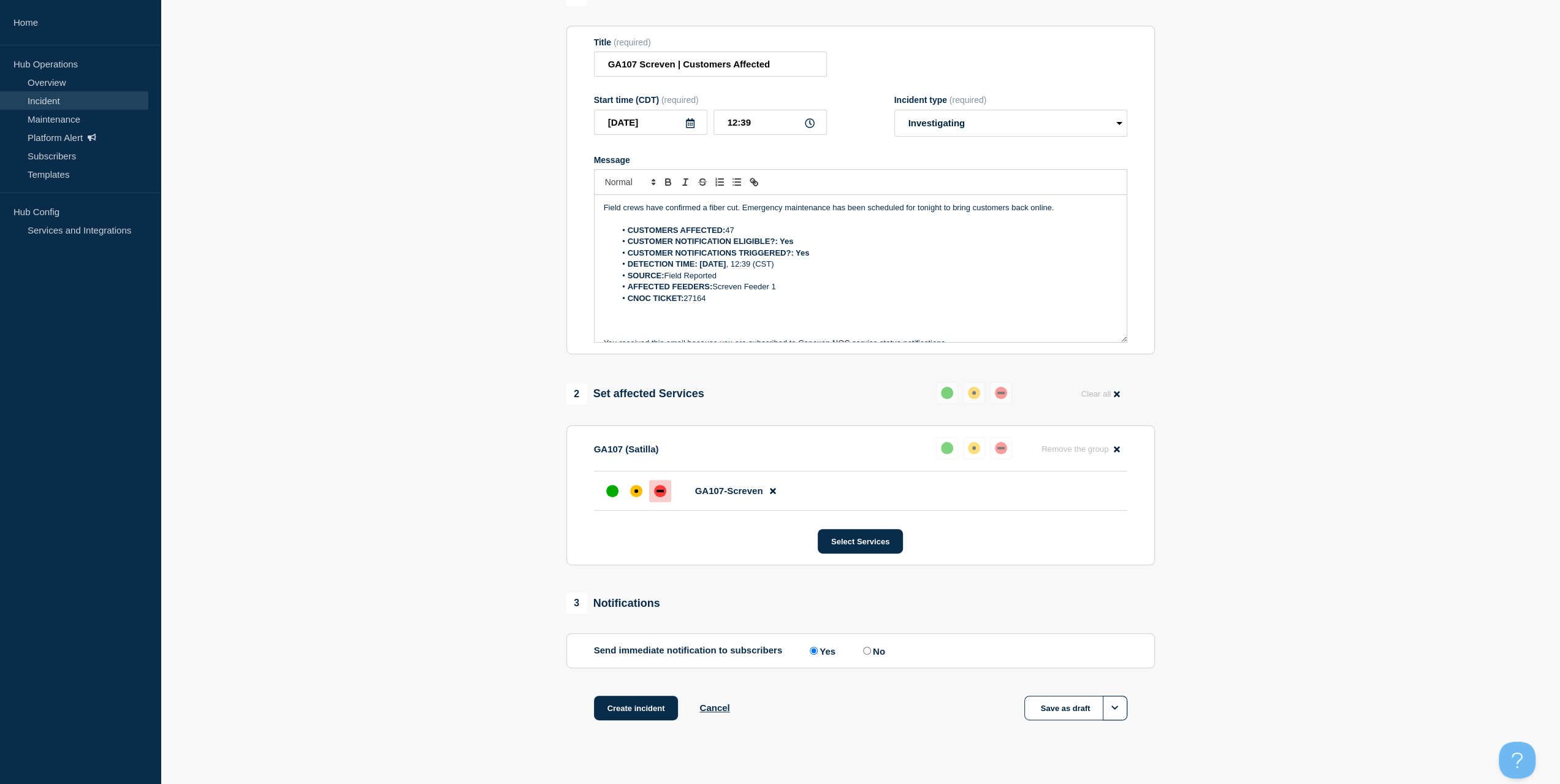
scroll to position [138, 0]
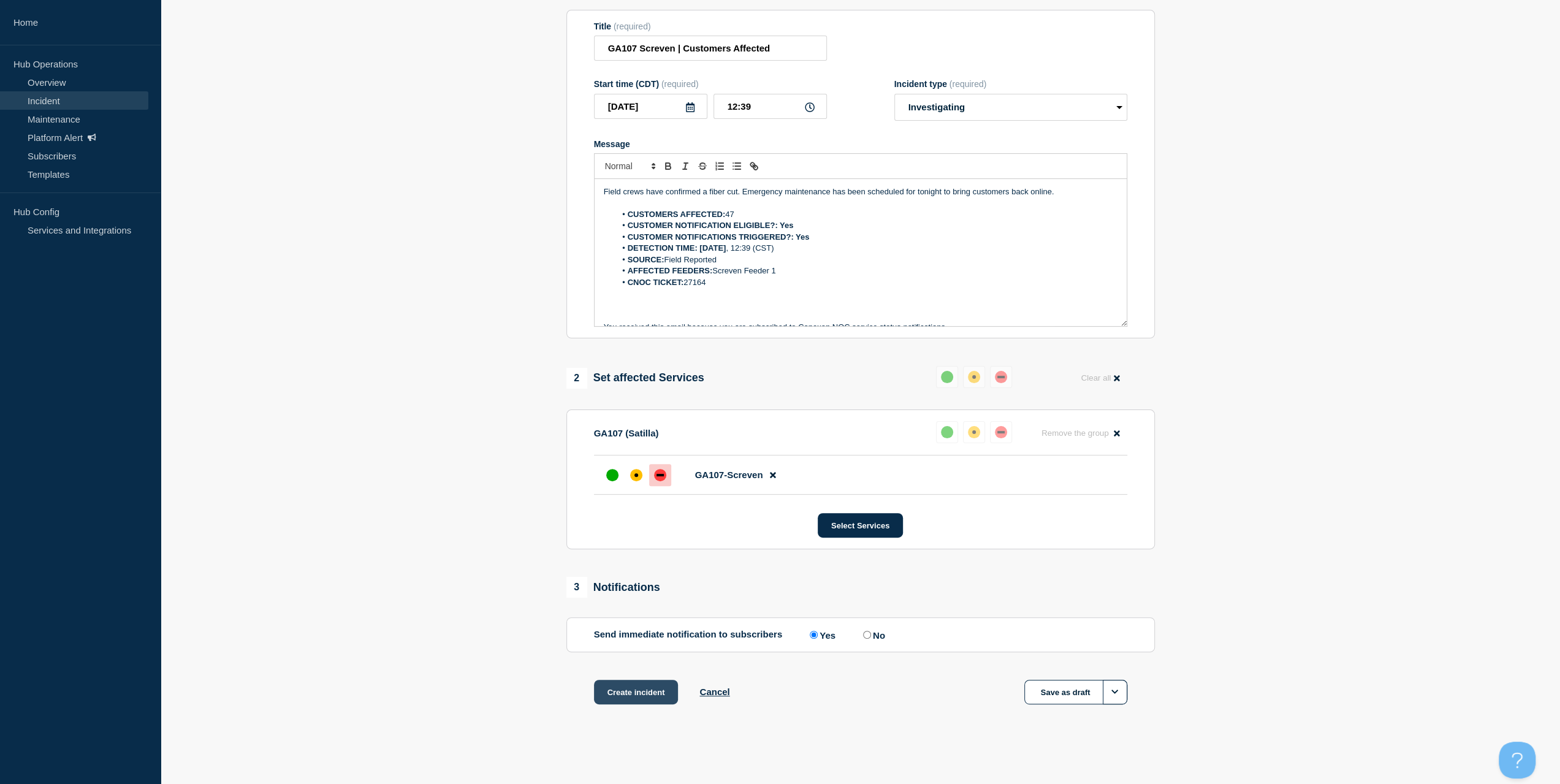
click at [644, 691] on button "Create incident" at bounding box center [636, 692] width 84 height 25
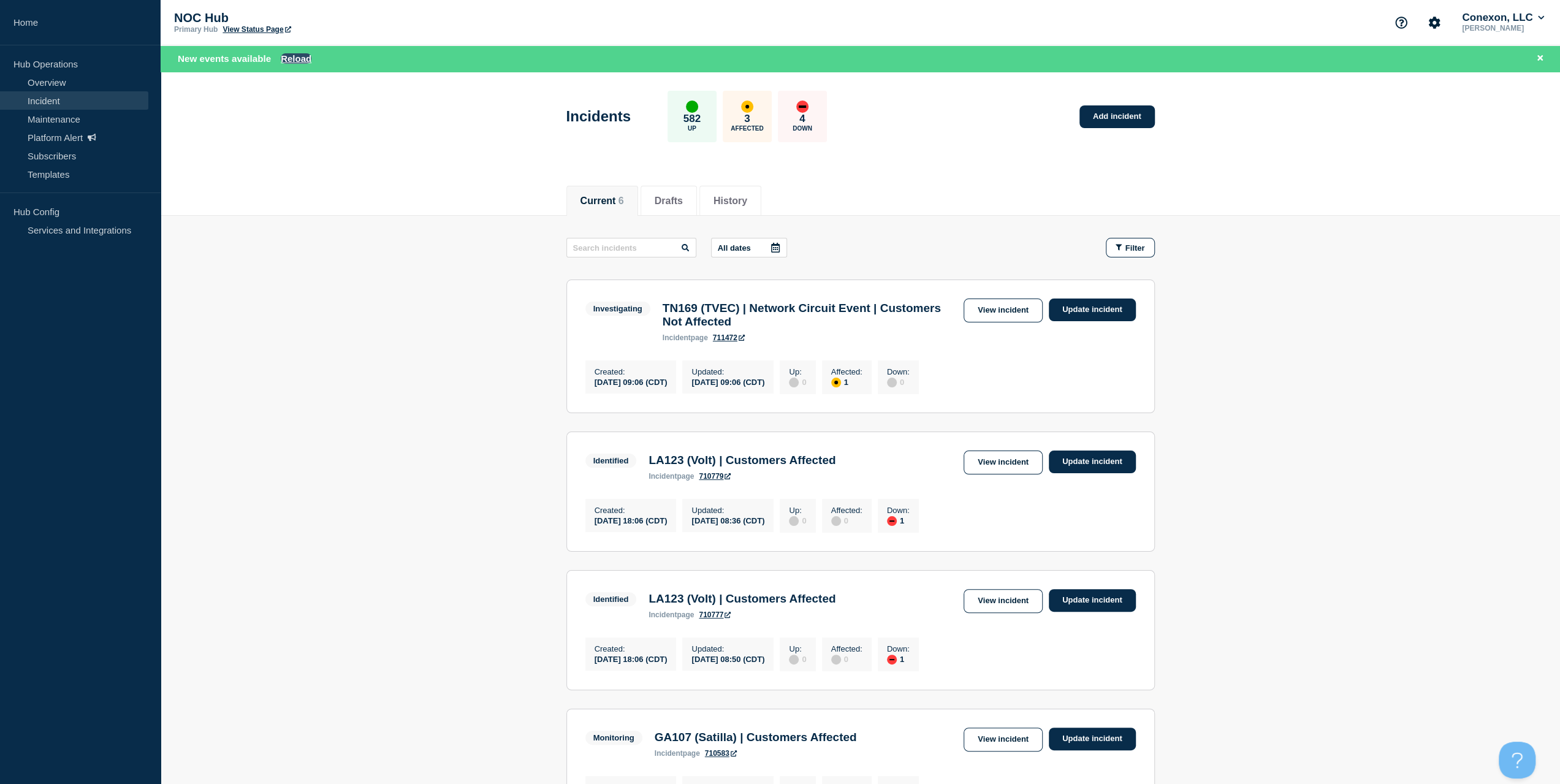
click at [294, 58] on button "Reload" at bounding box center [296, 58] width 31 height 10
